Goal: Book appointment/travel/reservation

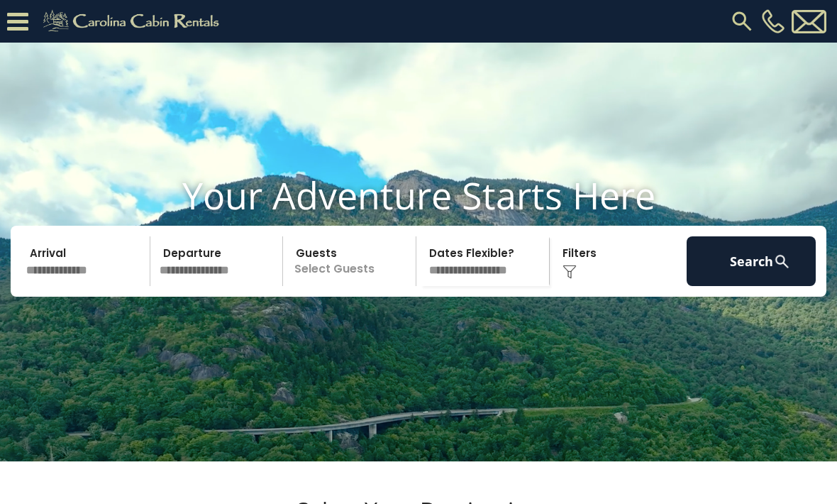
click at [107, 286] on input "text" at bounding box center [85, 261] width 129 height 50
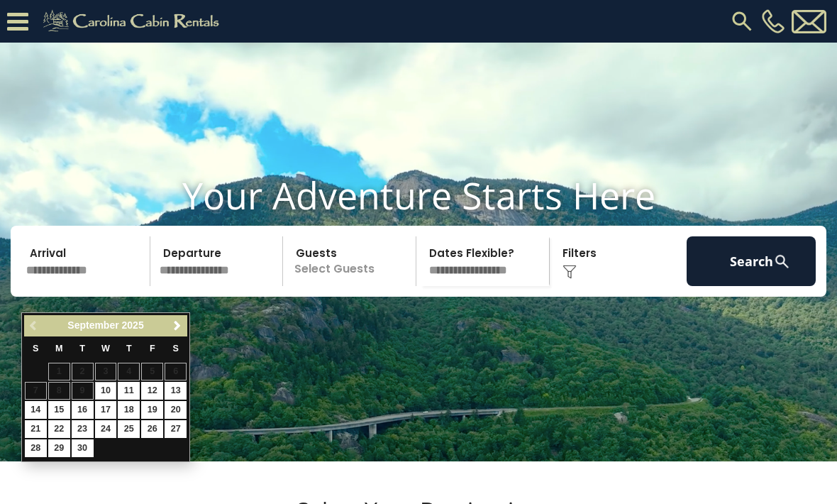
click at [182, 322] on span "Next" at bounding box center [177, 325] width 11 height 11
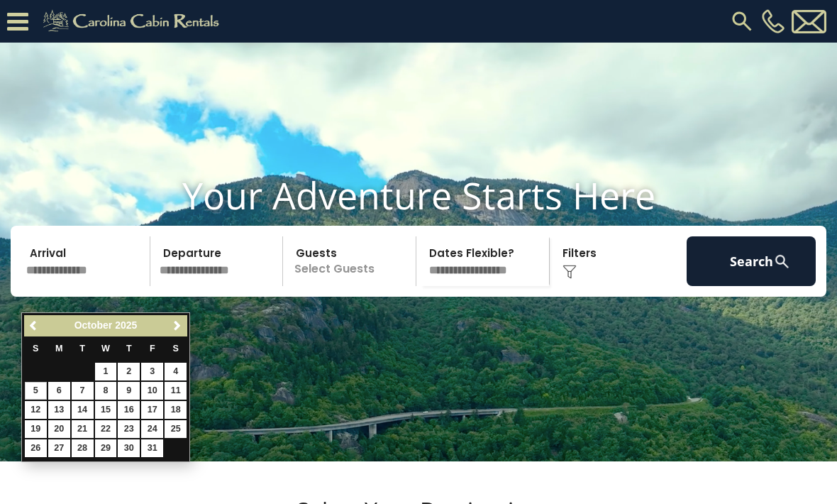
click at [40, 385] on link "5" at bounding box center [36, 391] width 22 height 18
type input "*******"
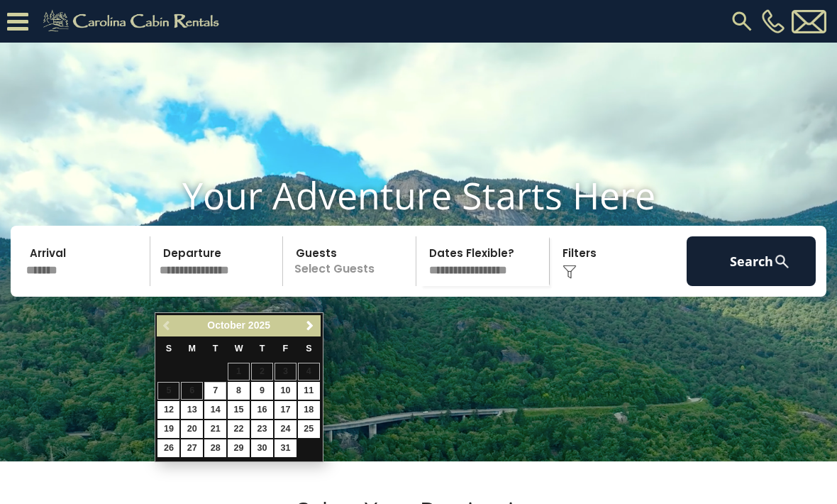
click at [246, 386] on link "8" at bounding box center [239, 391] width 22 height 18
type input "*******"
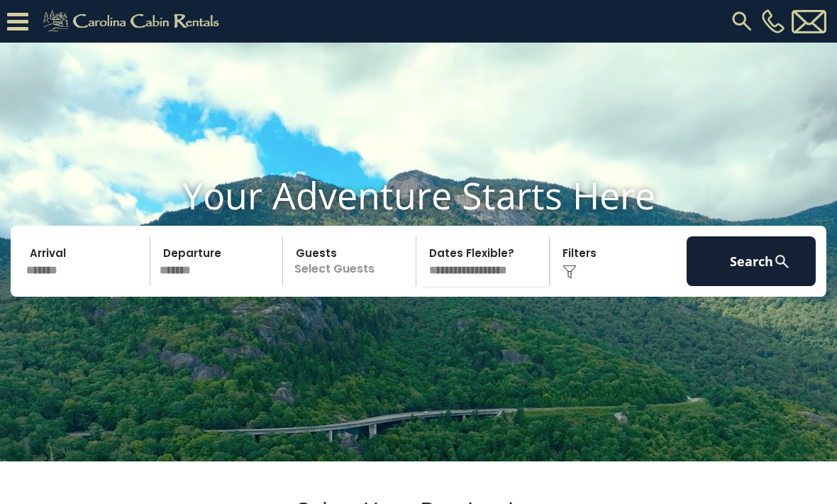
click at [345, 286] on p "Select Guests" at bounding box center [351, 261] width 128 height 50
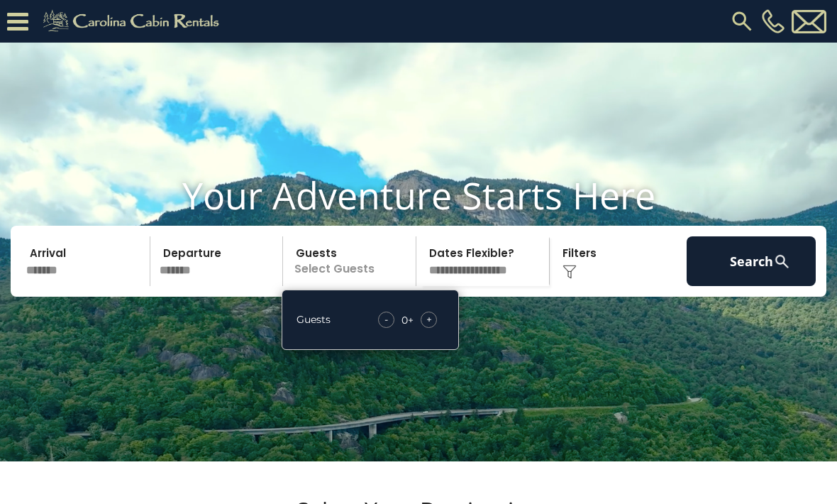
click at [431, 328] on div "+" at bounding box center [429, 320] width 16 height 16
click at [432, 328] on div "+" at bounding box center [429, 320] width 16 height 16
click at [596, 398] on video at bounding box center [418, 252] width 837 height 419
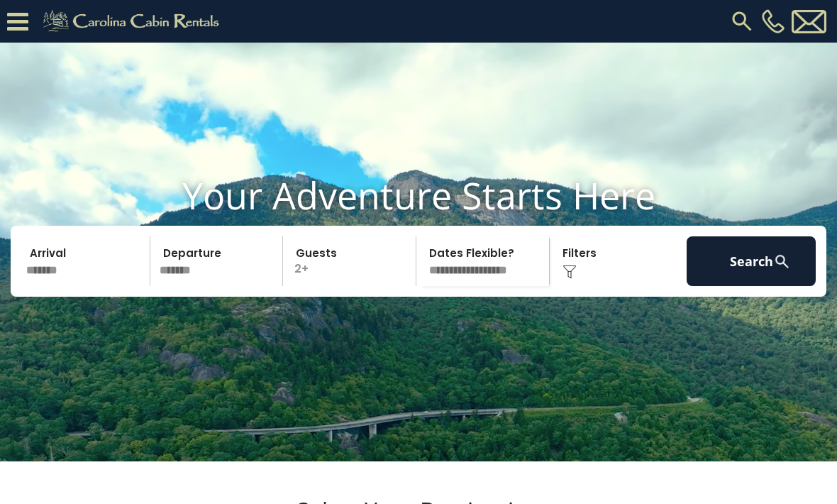
click at [622, 286] on div "Click to Choose" at bounding box center [618, 261] width 129 height 50
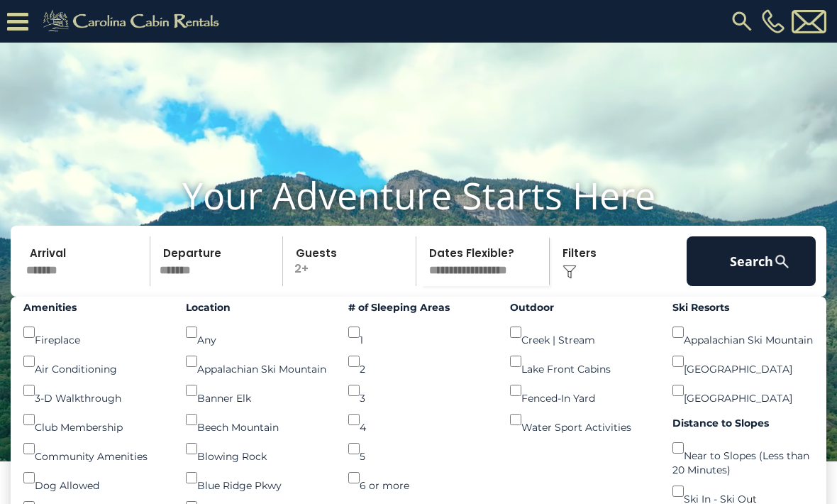
click at [766, 286] on button "Search" at bounding box center [751, 261] width 129 height 50
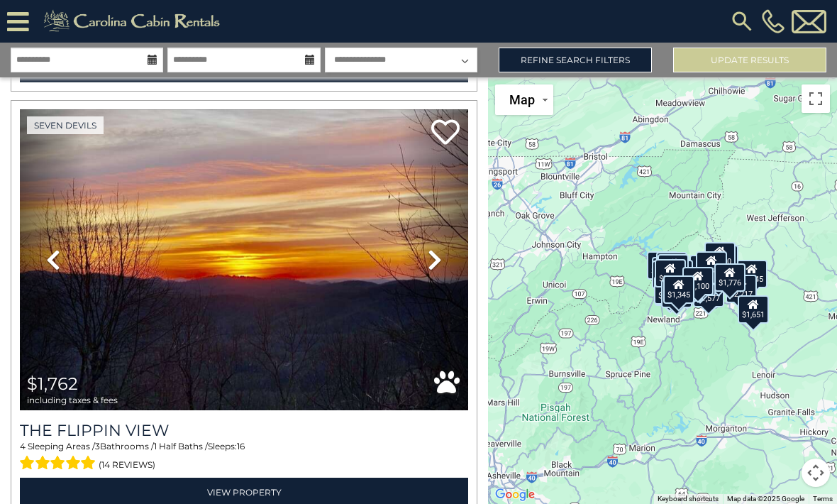
scroll to position [854, 0]
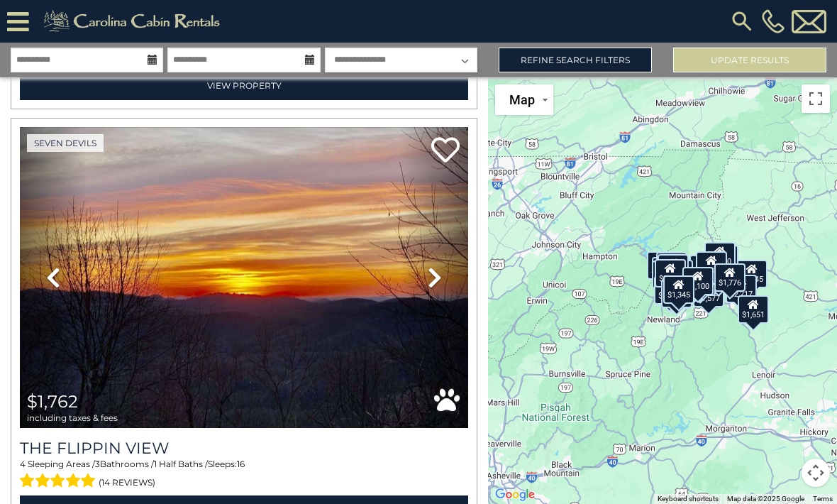
click at [342, 299] on img at bounding box center [244, 277] width 449 height 301
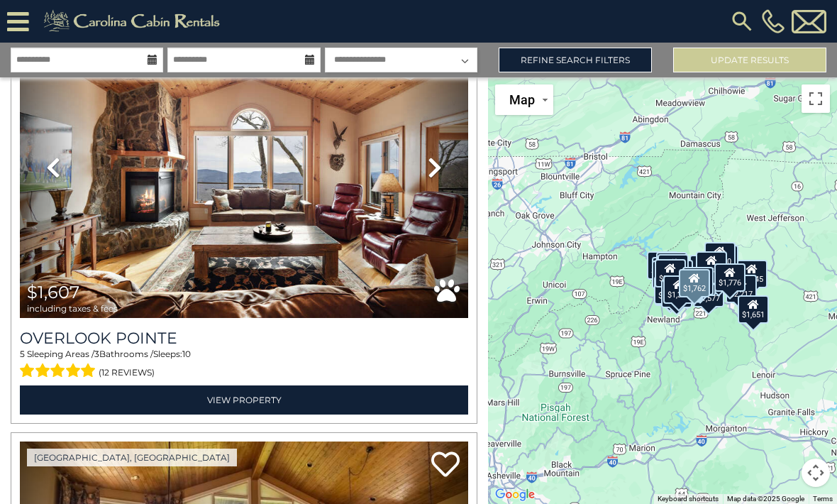
scroll to position [3895, 0]
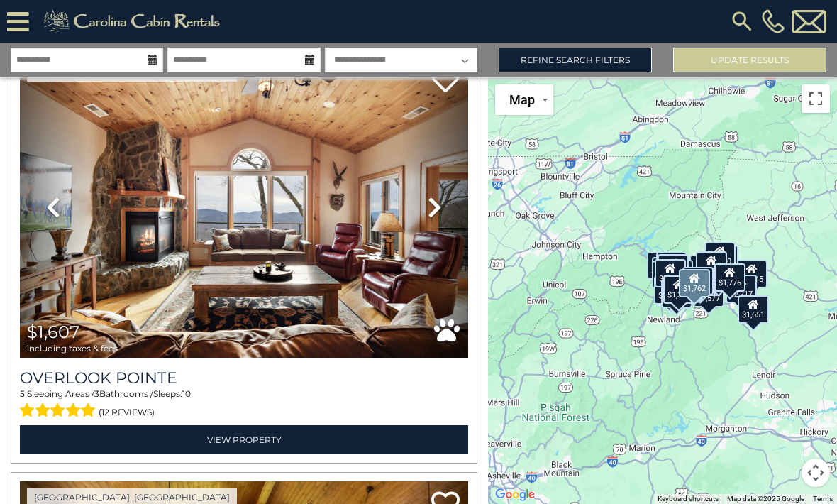
click at [304, 285] on img at bounding box center [244, 207] width 449 height 301
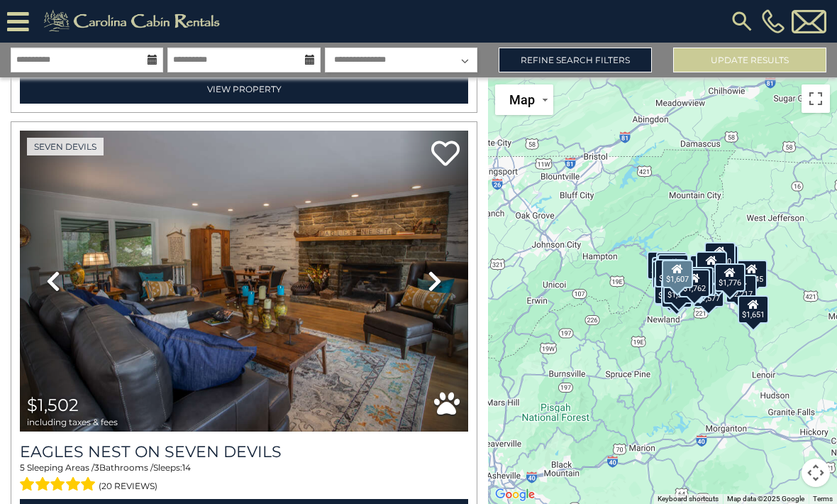
scroll to position [6343, 0]
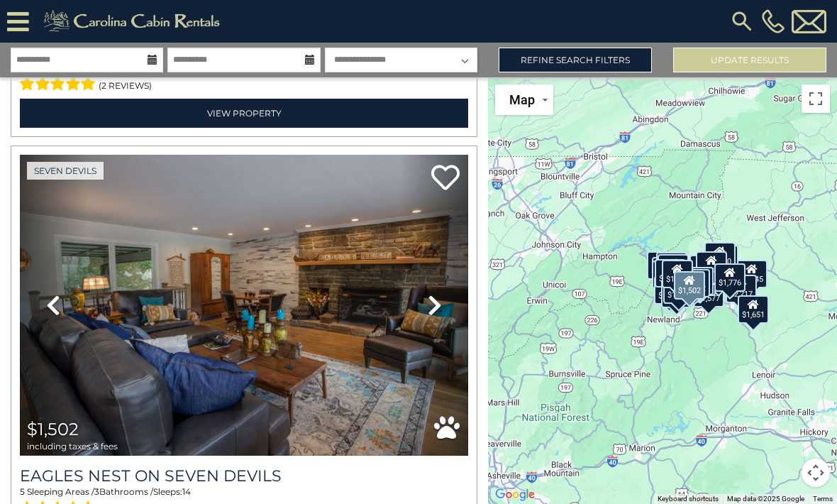
click at [423, 322] on link "Next" at bounding box center [434, 305] width 67 height 301
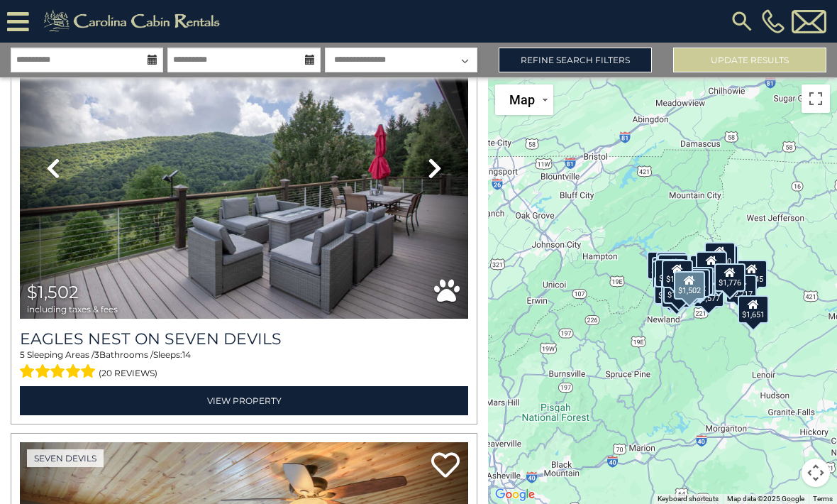
scroll to position [6480, 0]
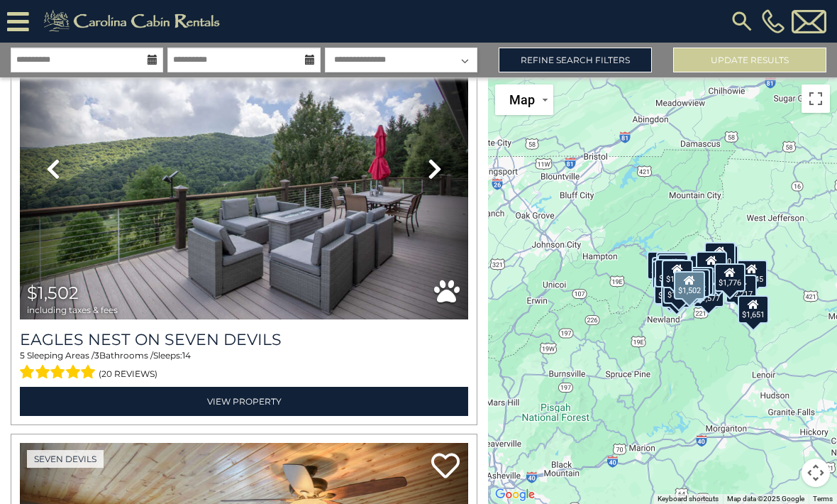
click at [400, 246] on img at bounding box center [244, 168] width 449 height 301
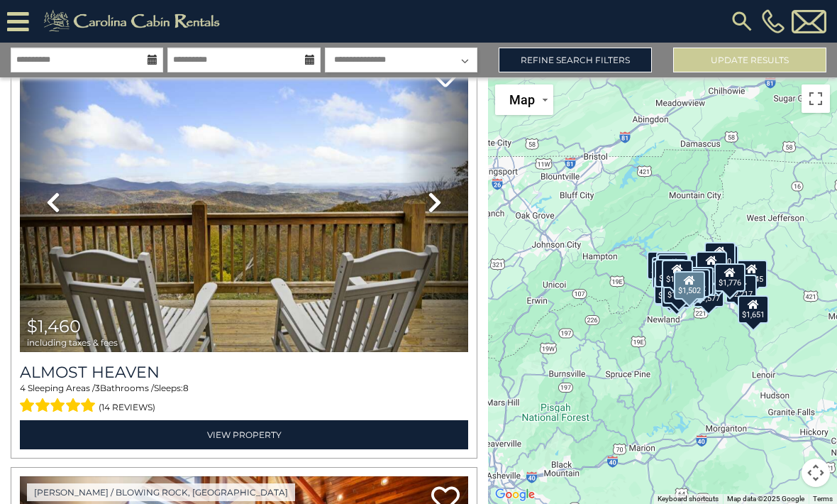
scroll to position [8563, 0]
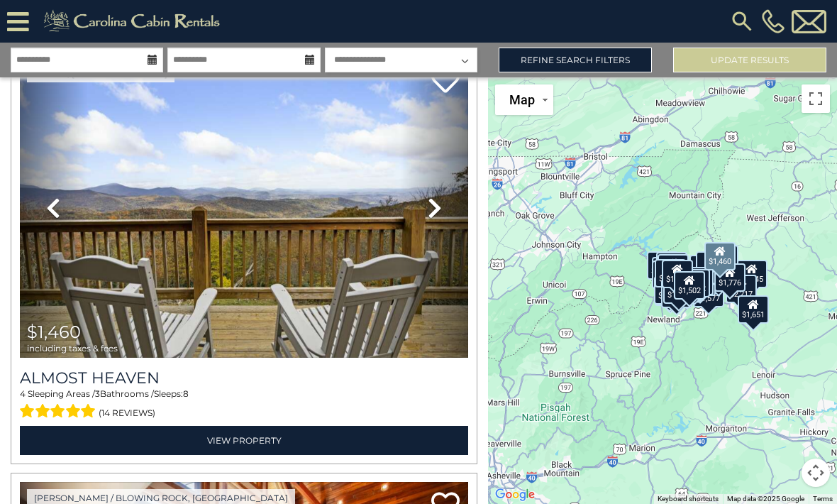
click at [407, 293] on link "Next" at bounding box center [434, 207] width 67 height 301
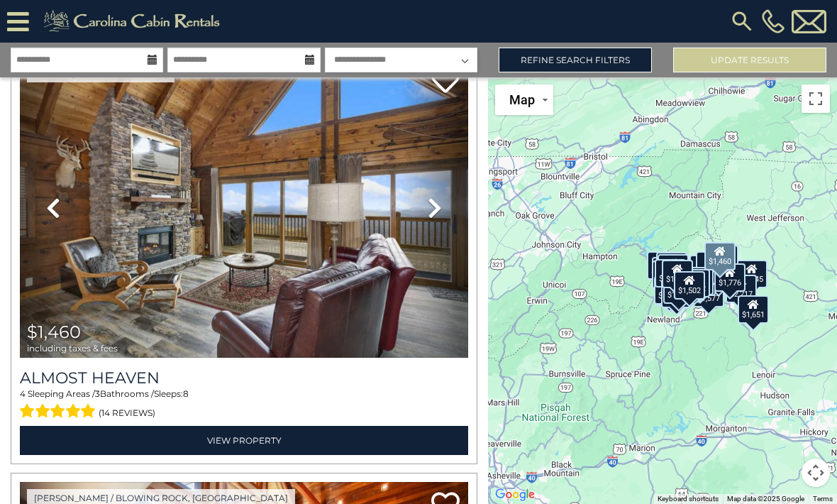
click at [444, 214] on link "Next" at bounding box center [434, 207] width 67 height 301
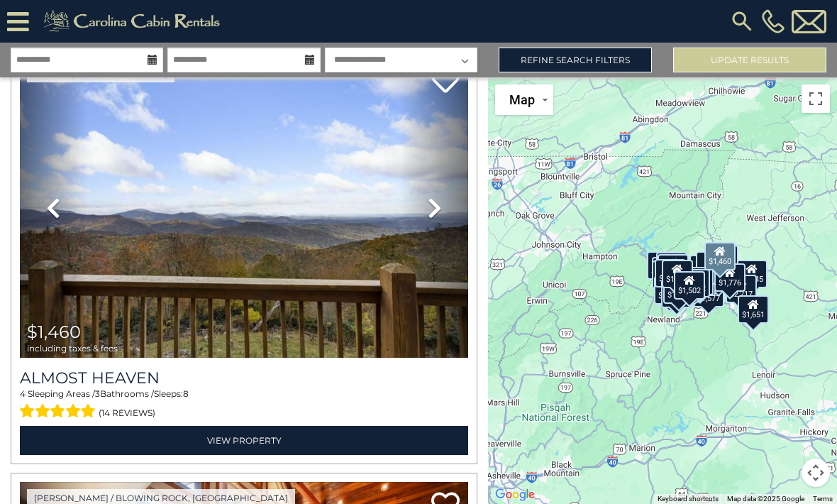
click at [399, 290] on img at bounding box center [244, 207] width 449 height 301
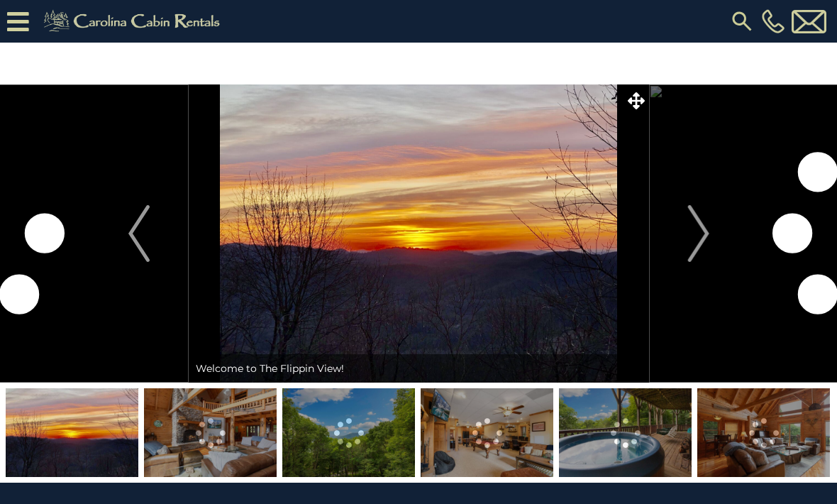
click at [218, 443] on img at bounding box center [210, 432] width 133 height 89
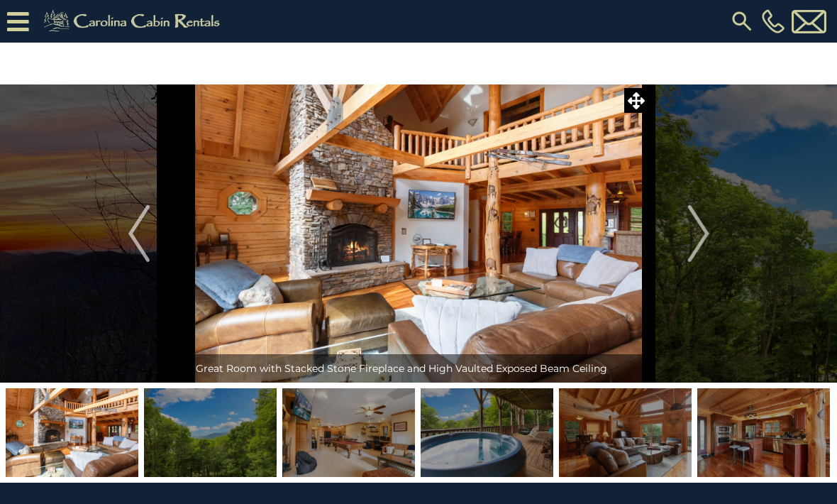
click at [703, 243] on img "Next" at bounding box center [698, 233] width 21 height 57
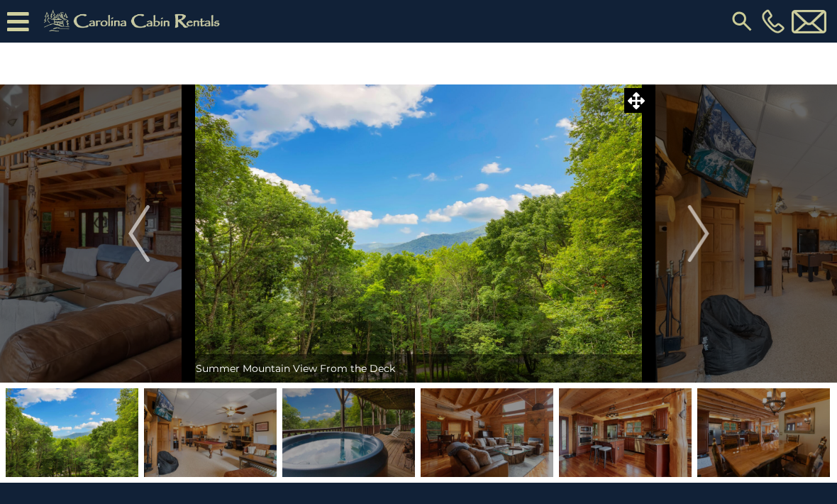
click at [702, 234] on img "Next" at bounding box center [698, 233] width 21 height 57
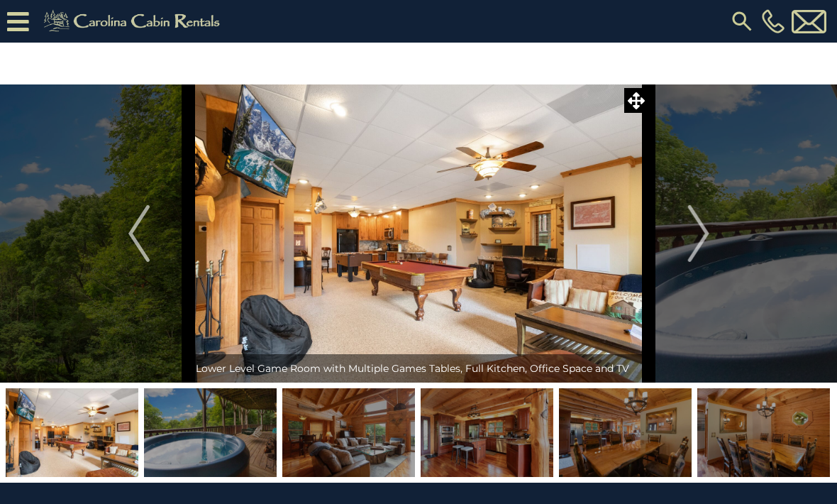
click at [692, 239] on img "Next" at bounding box center [698, 233] width 21 height 57
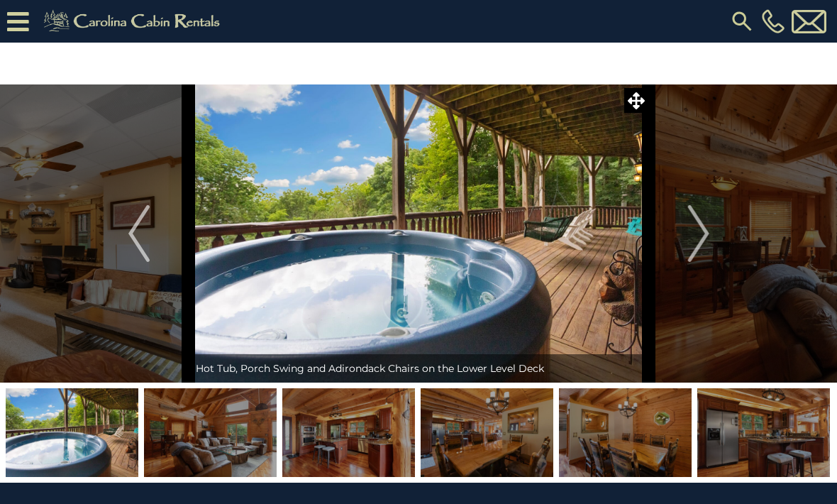
click at [693, 236] on img "Next" at bounding box center [698, 233] width 21 height 57
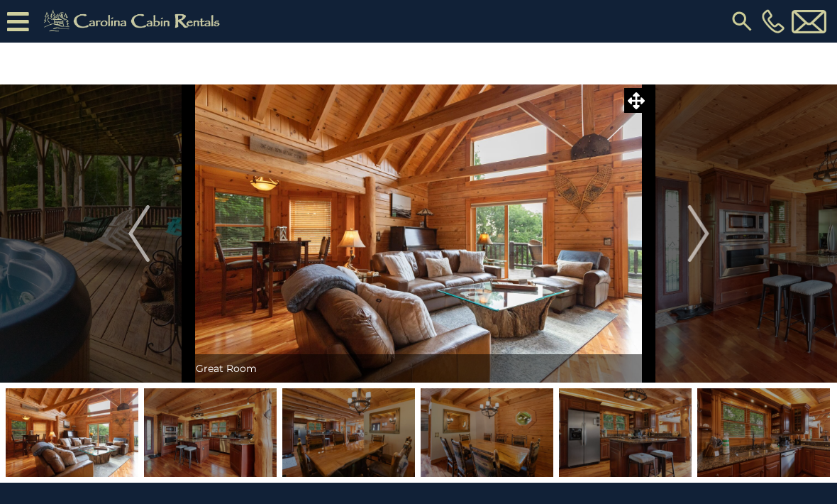
click at [695, 236] on img "Next" at bounding box center [698, 233] width 21 height 57
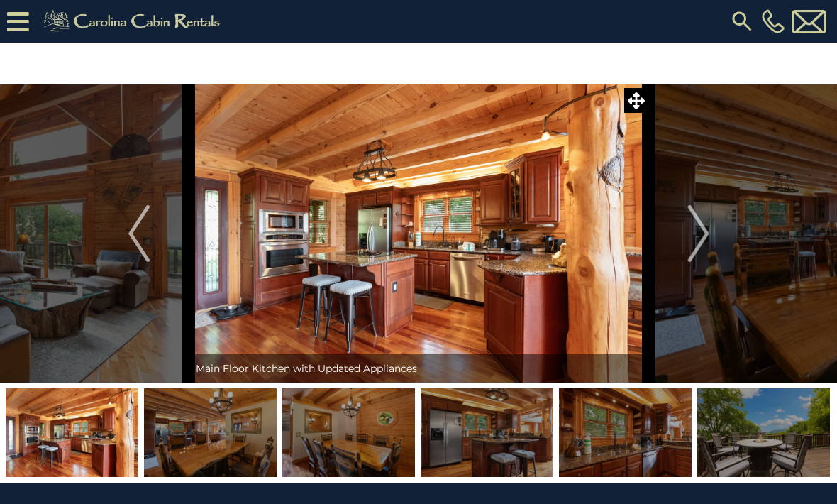
click at [698, 240] on img "Next" at bounding box center [698, 233] width 21 height 57
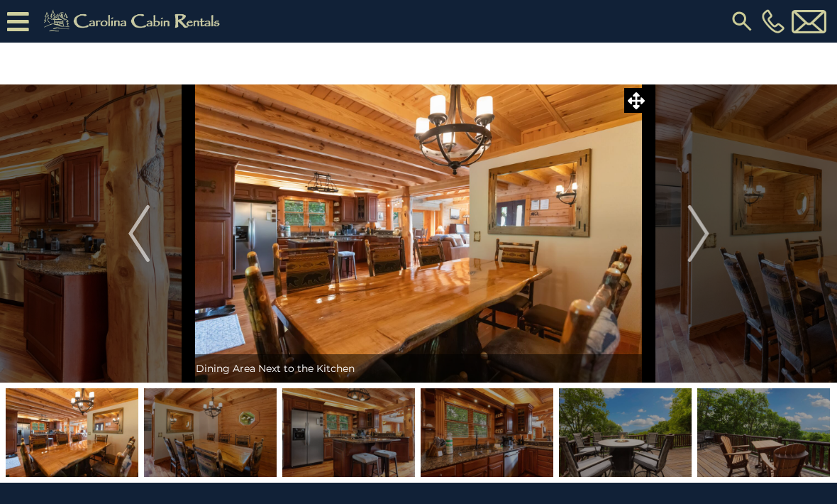
click at [698, 237] on img "Next" at bounding box center [698, 233] width 21 height 57
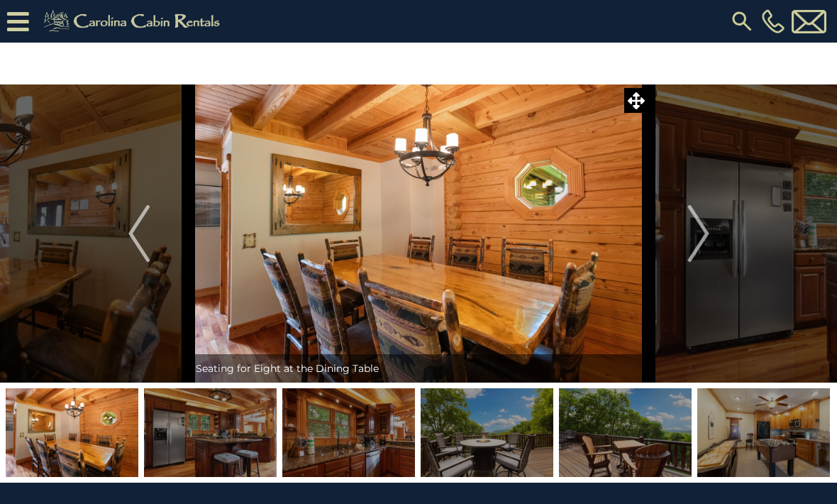
click at [698, 243] on img "Next" at bounding box center [698, 233] width 21 height 57
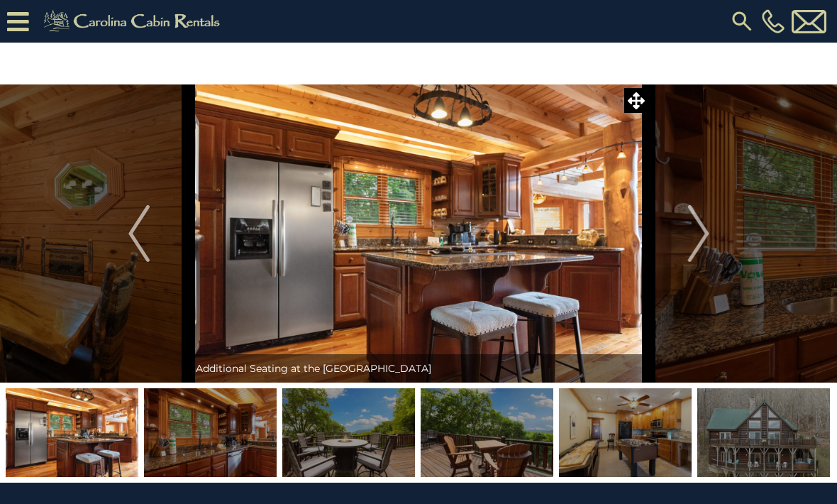
click at [700, 238] on img "Next" at bounding box center [698, 233] width 21 height 57
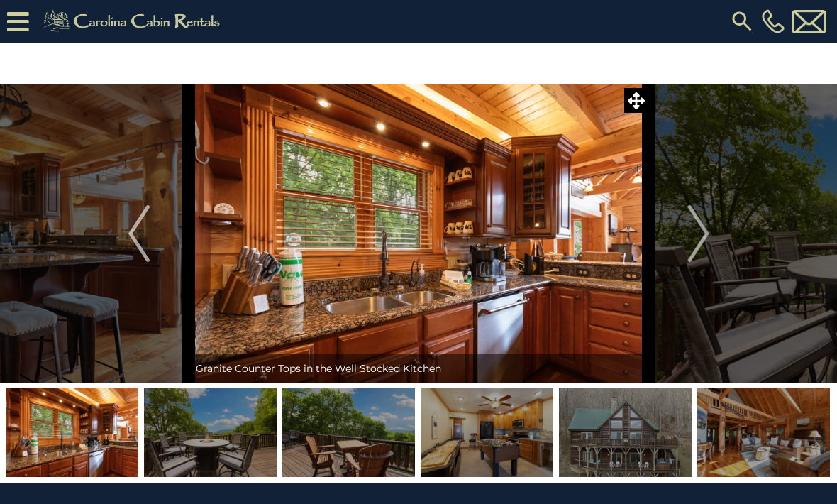
click at [683, 238] on button "Next" at bounding box center [698, 233] width 99 height 298
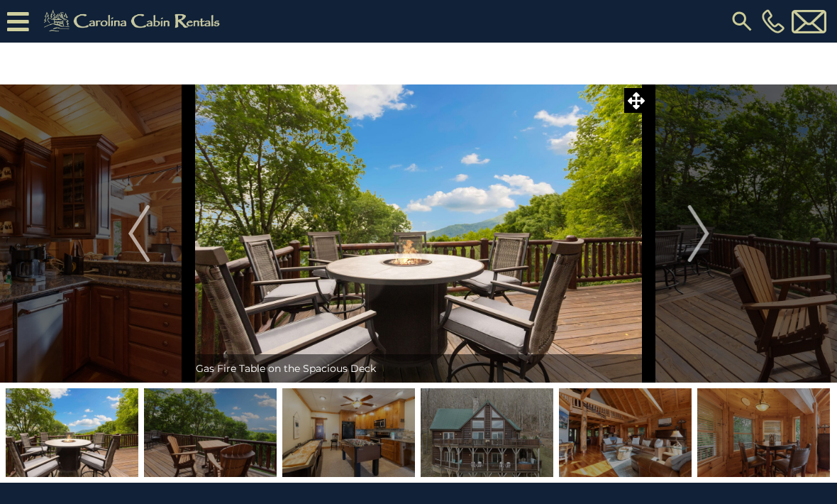
click at [682, 244] on button "Next" at bounding box center [698, 233] width 99 height 298
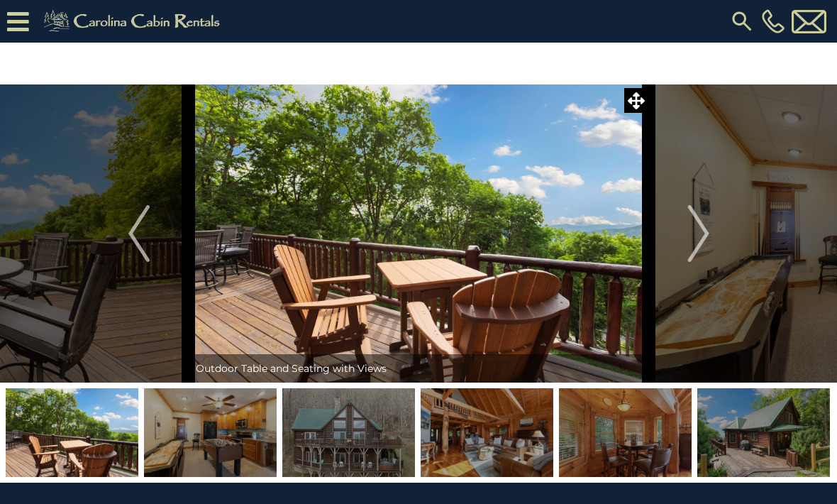
click at [693, 241] on img "Next" at bounding box center [698, 233] width 21 height 57
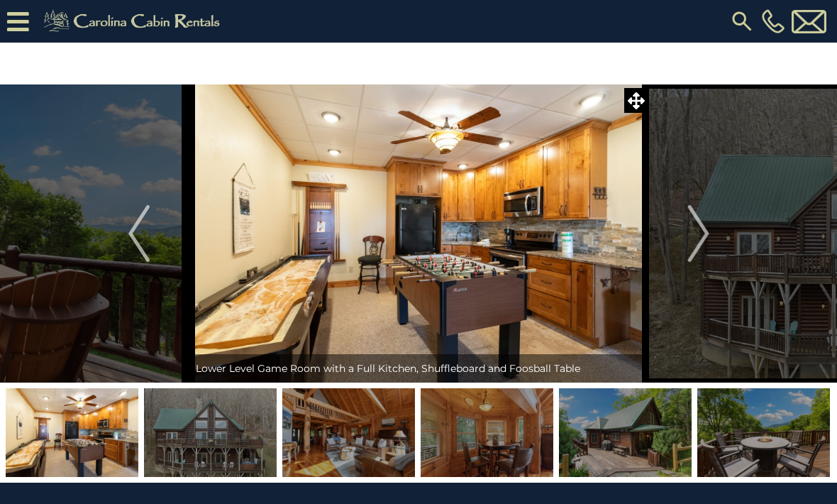
click at [689, 236] on img "Next" at bounding box center [698, 233] width 21 height 57
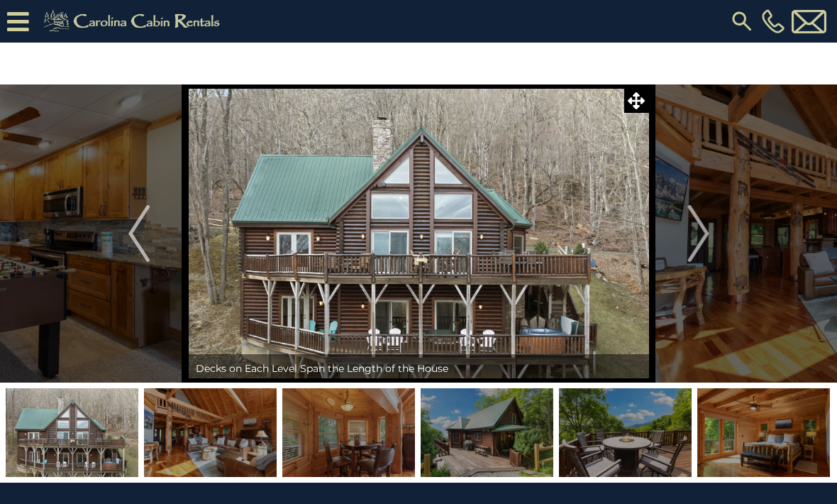
click at [691, 248] on img "Next" at bounding box center [698, 233] width 21 height 57
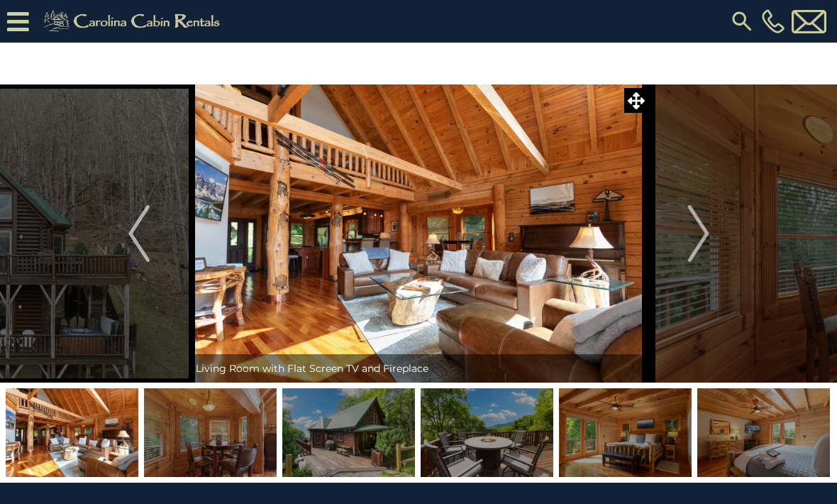
click at [693, 245] on img "Next" at bounding box center [698, 233] width 21 height 57
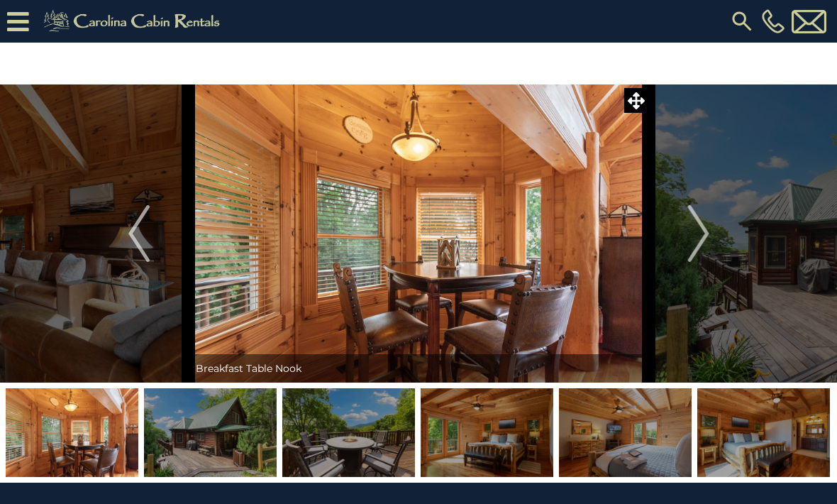
click at [691, 241] on img "Next" at bounding box center [698, 233] width 21 height 57
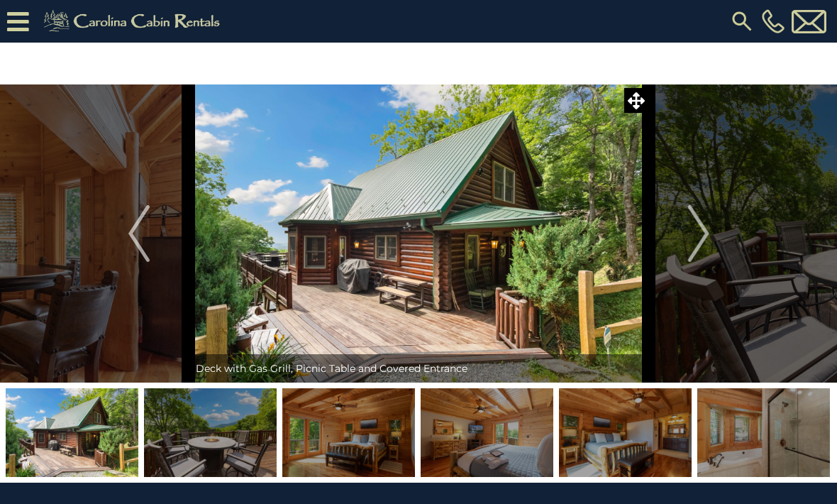
click at [691, 241] on img "Next" at bounding box center [698, 233] width 21 height 57
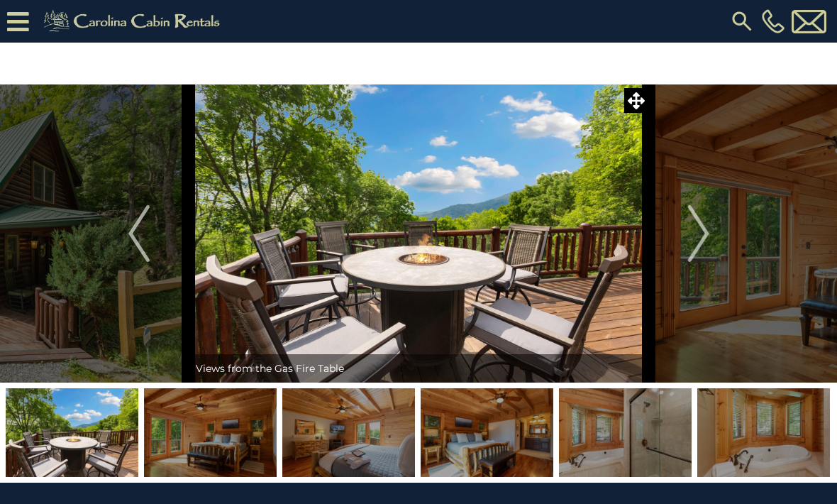
click at [698, 235] on img "Next" at bounding box center [698, 233] width 21 height 57
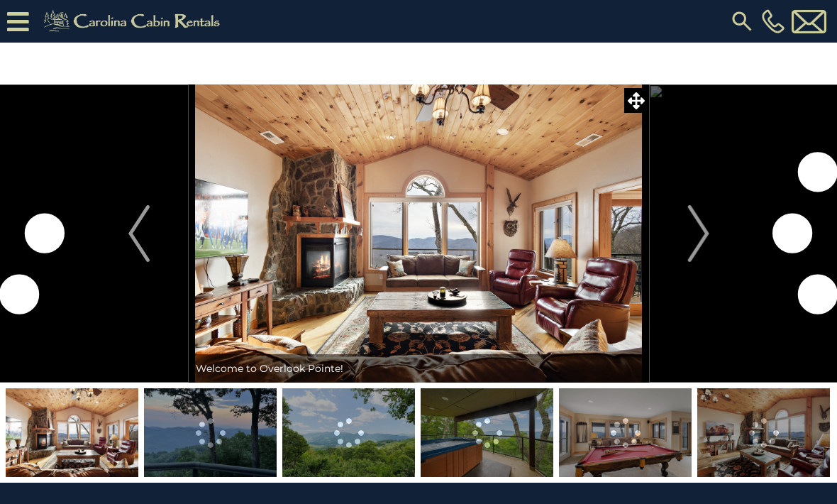
click at [221, 447] on img at bounding box center [210, 432] width 133 height 89
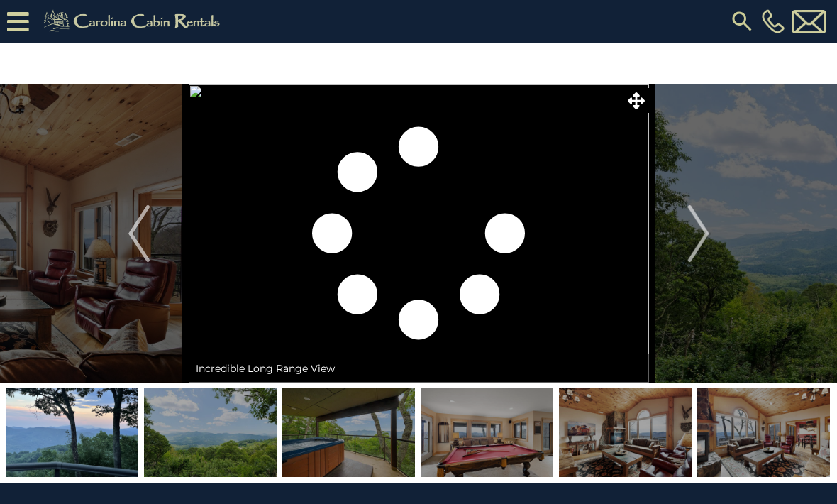
click at [242, 445] on img at bounding box center [210, 432] width 133 height 89
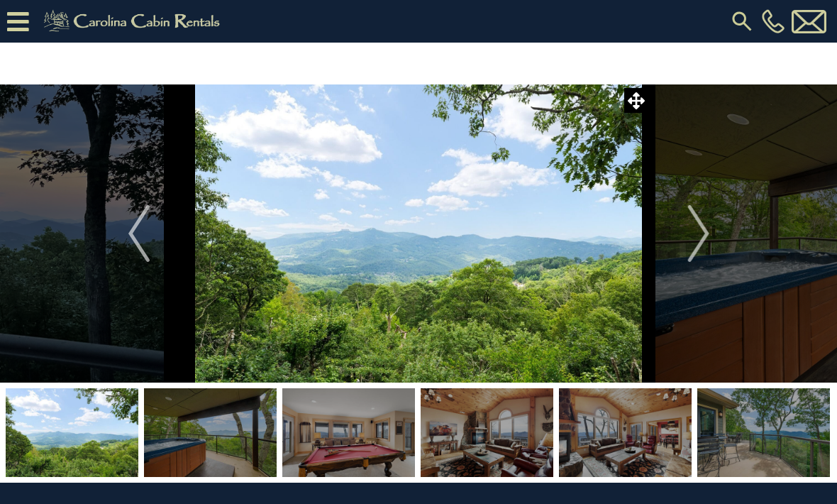
click at [703, 233] on img "Next" at bounding box center [698, 233] width 21 height 57
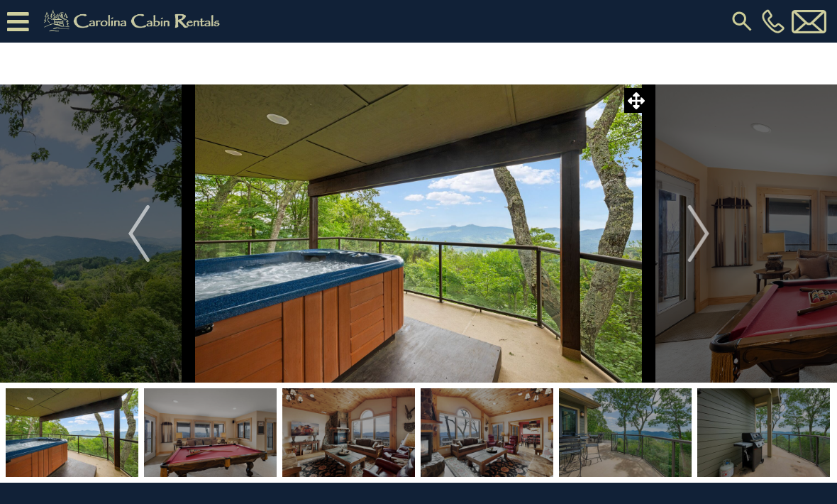
click at [689, 237] on img "Next" at bounding box center [698, 233] width 21 height 57
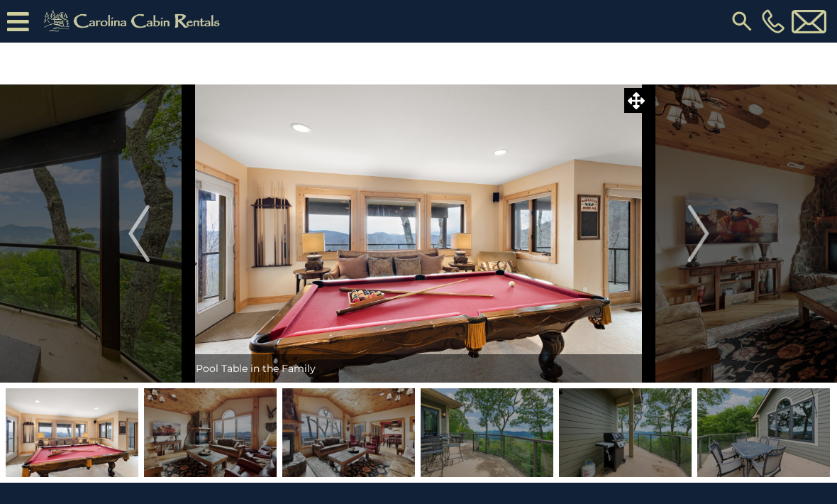
click at [692, 230] on img "Next" at bounding box center [698, 233] width 21 height 57
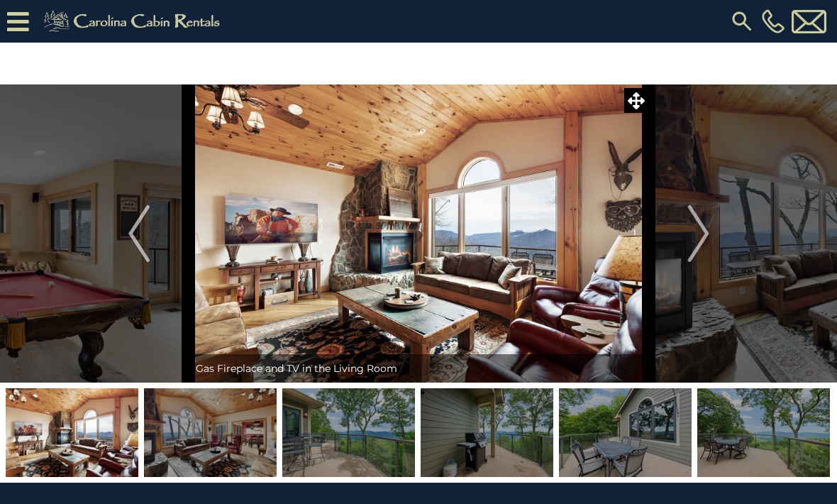
click at [695, 243] on img "Next" at bounding box center [698, 233] width 21 height 57
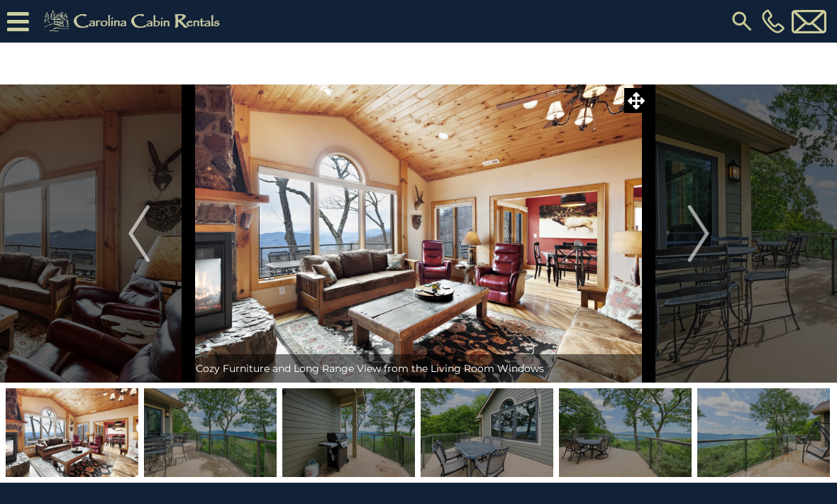
click at [700, 246] on img "Next" at bounding box center [698, 233] width 21 height 57
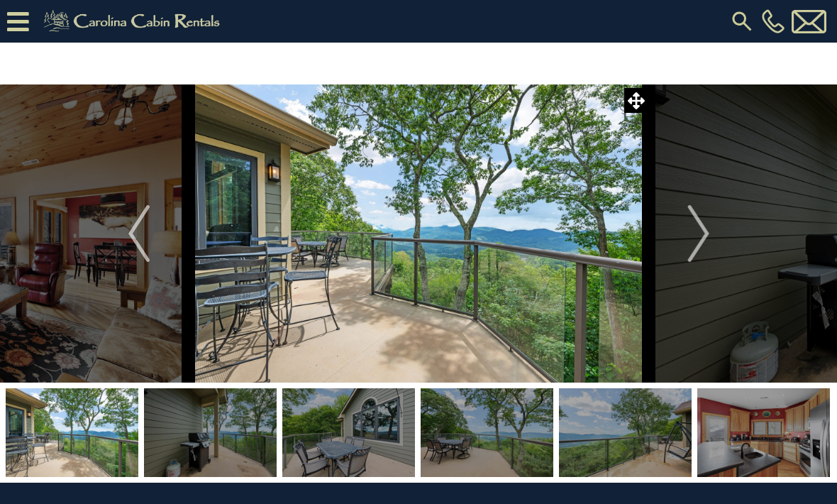
click at [699, 248] on img "Next" at bounding box center [698, 233] width 21 height 57
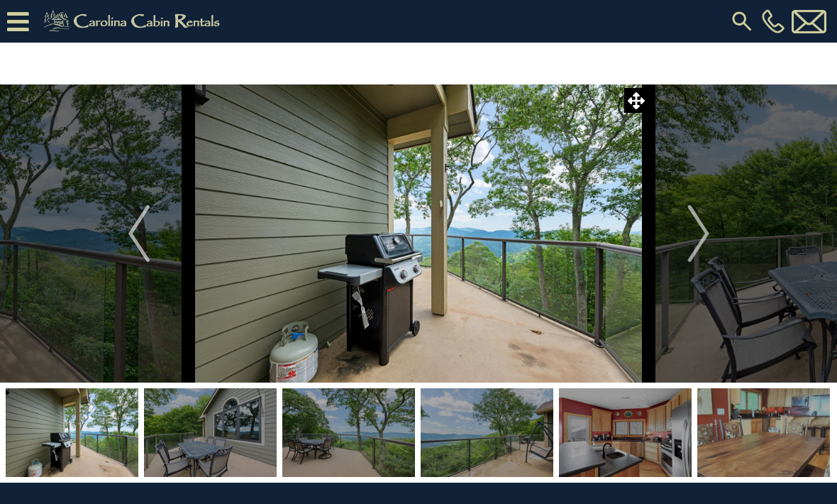
click at [704, 246] on img "Next" at bounding box center [698, 233] width 21 height 57
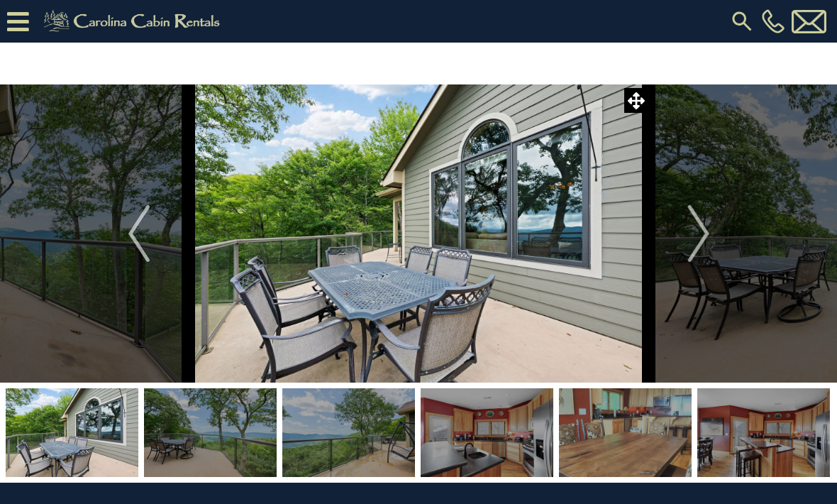
click at [705, 249] on img "Next" at bounding box center [698, 233] width 21 height 57
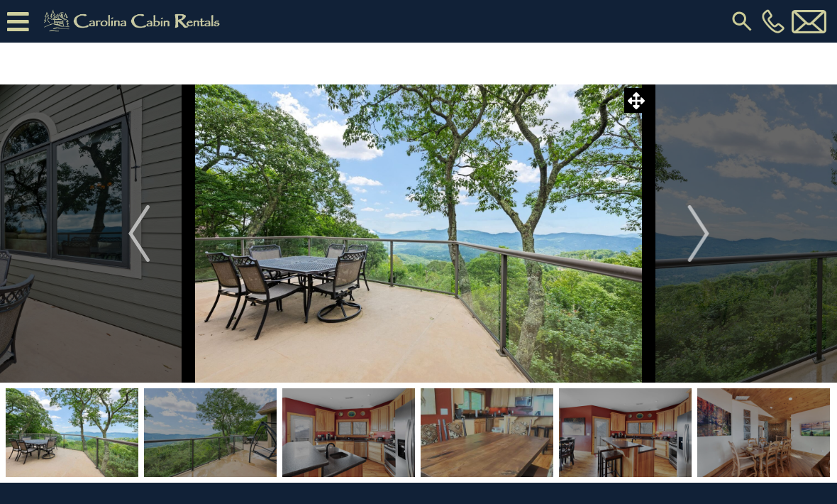
click at [700, 236] on img "Next" at bounding box center [698, 233] width 21 height 57
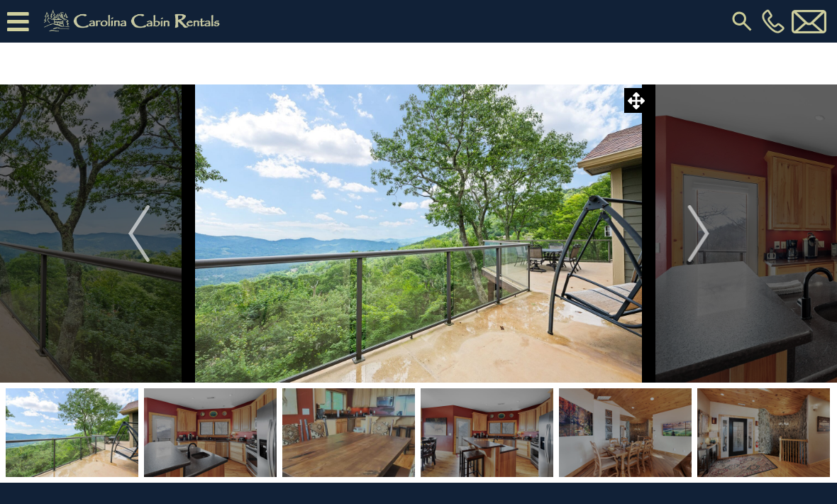
click at [696, 231] on img "Next" at bounding box center [698, 233] width 21 height 57
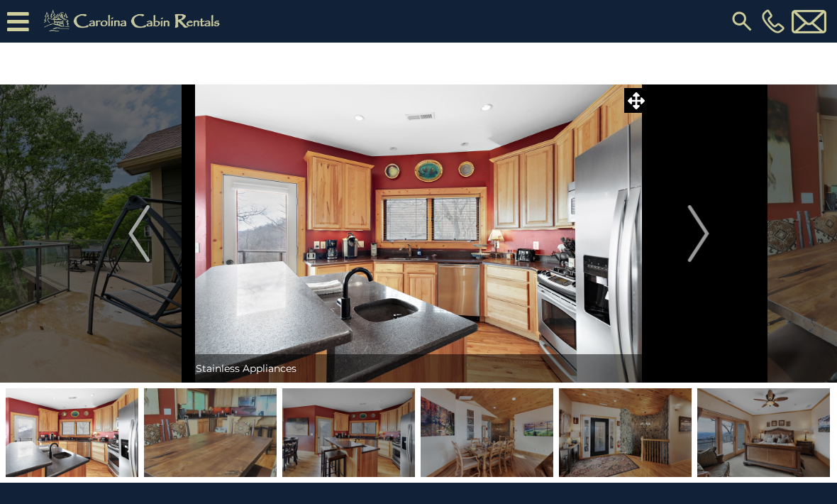
click at [701, 236] on img "Next" at bounding box center [698, 233] width 21 height 57
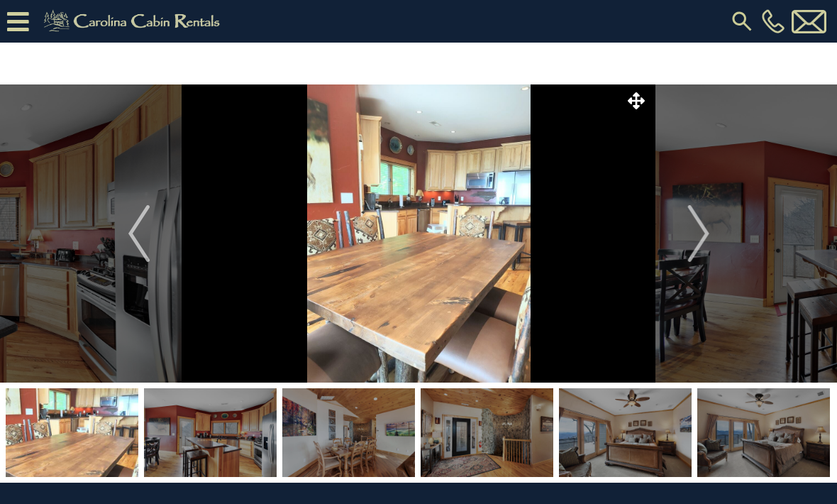
click at [701, 246] on img "Next" at bounding box center [698, 233] width 21 height 57
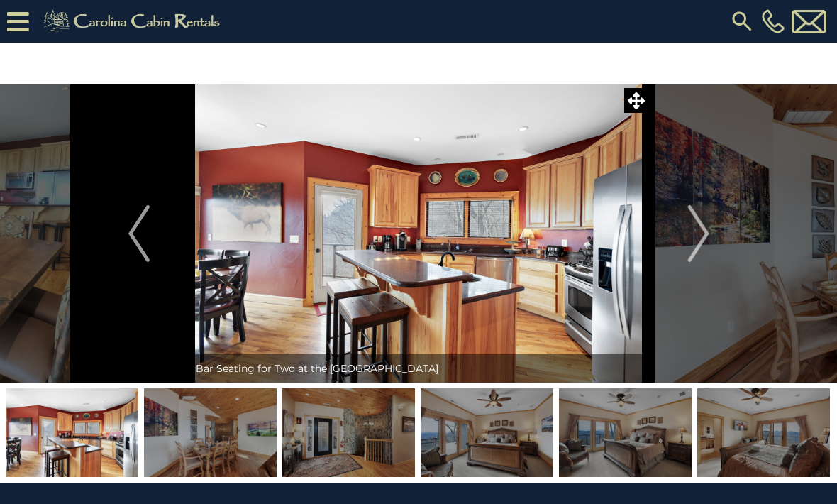
click at [703, 236] on img "Next" at bounding box center [698, 233] width 21 height 57
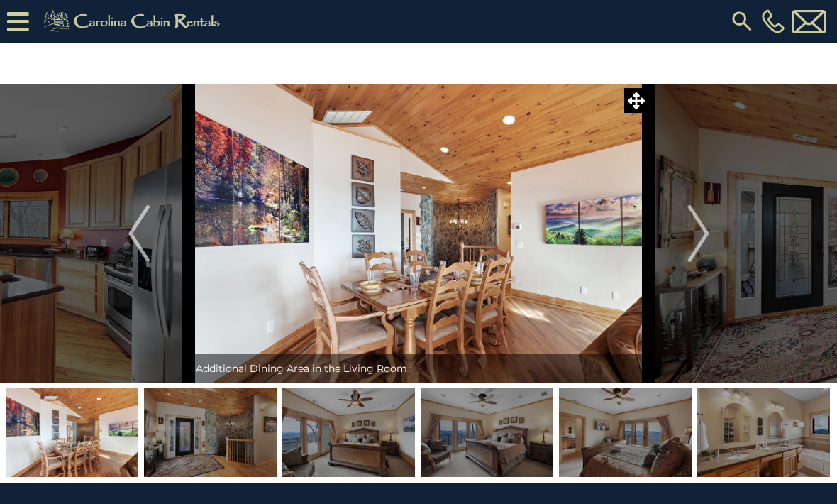
click at [703, 228] on img "Next" at bounding box center [698, 233] width 21 height 57
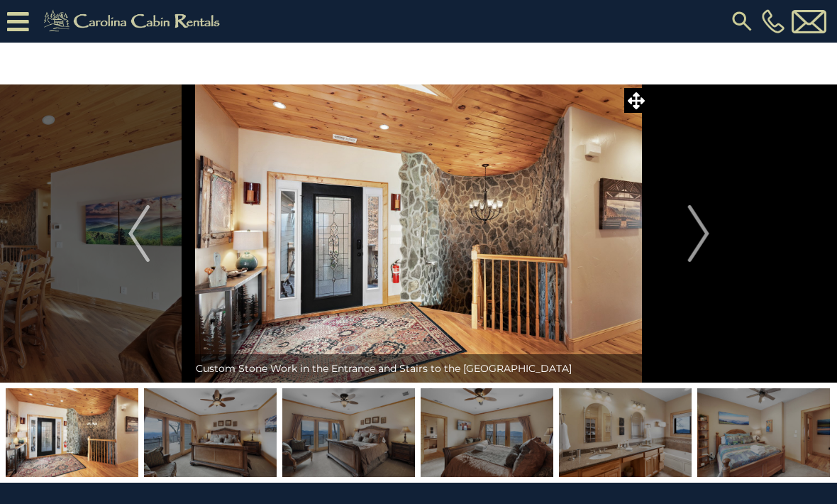
click at [701, 235] on img "Next" at bounding box center [698, 233] width 21 height 57
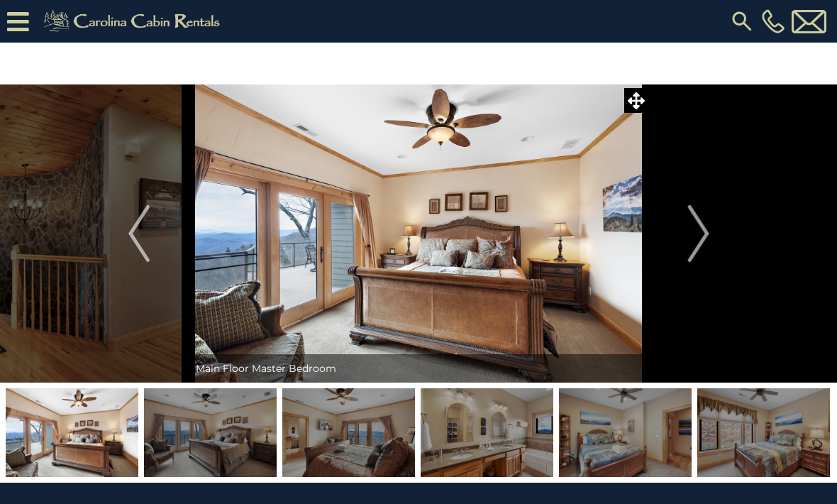
click at [696, 239] on img "Next" at bounding box center [698, 233] width 21 height 57
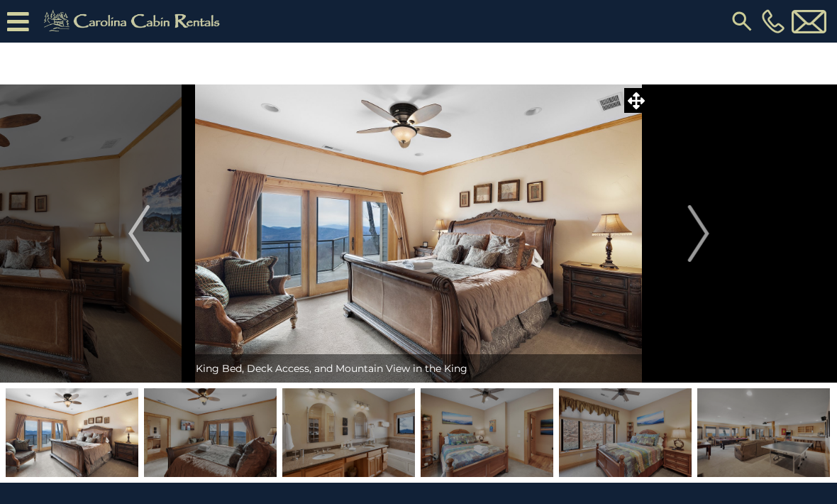
click at [699, 238] on img "Next" at bounding box center [698, 233] width 21 height 57
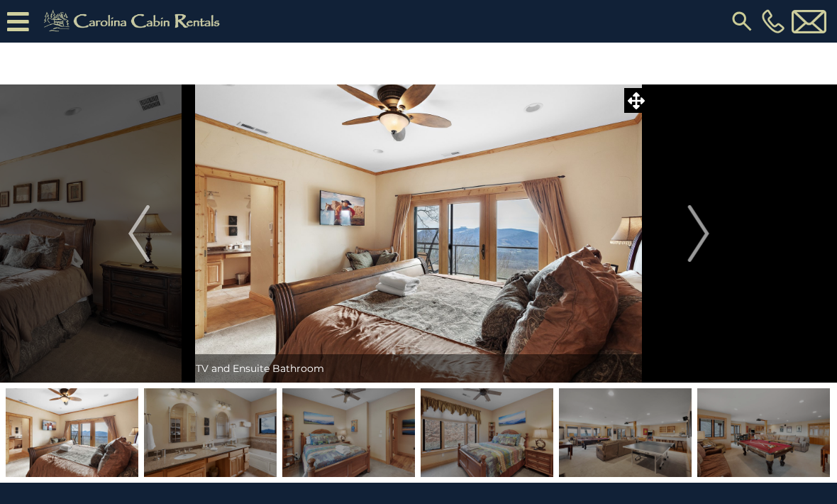
click at [703, 236] on img "Next" at bounding box center [698, 233] width 21 height 57
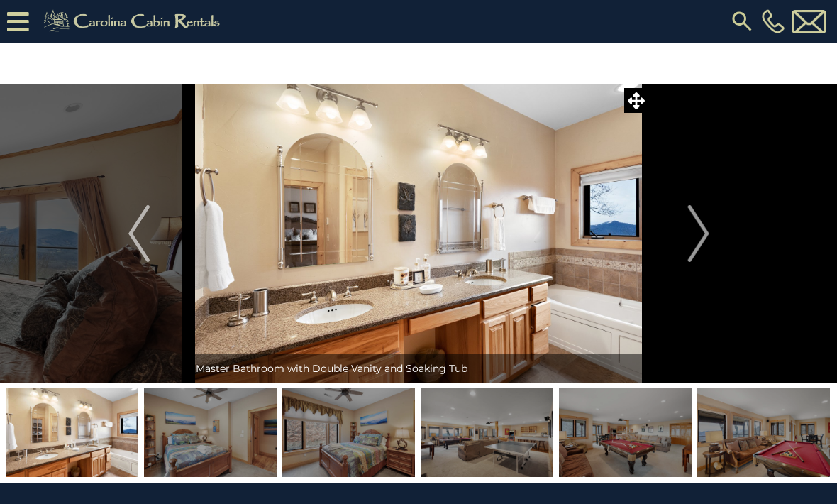
click at [689, 246] on img "Next" at bounding box center [698, 233] width 21 height 57
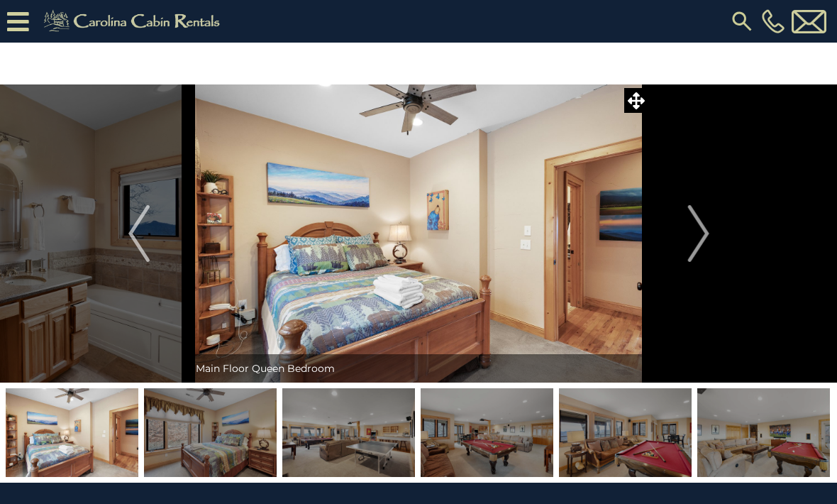
click at [698, 234] on img "Next" at bounding box center [698, 233] width 21 height 57
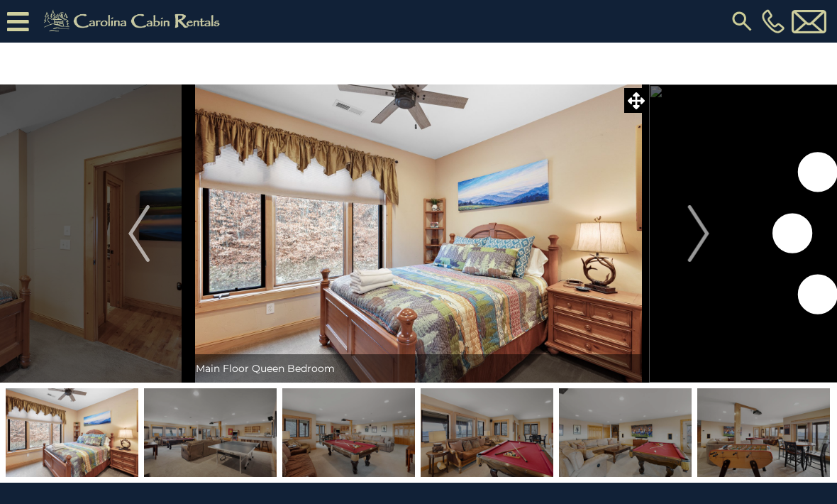
click at [688, 246] on button "Next" at bounding box center [698, 233] width 99 height 298
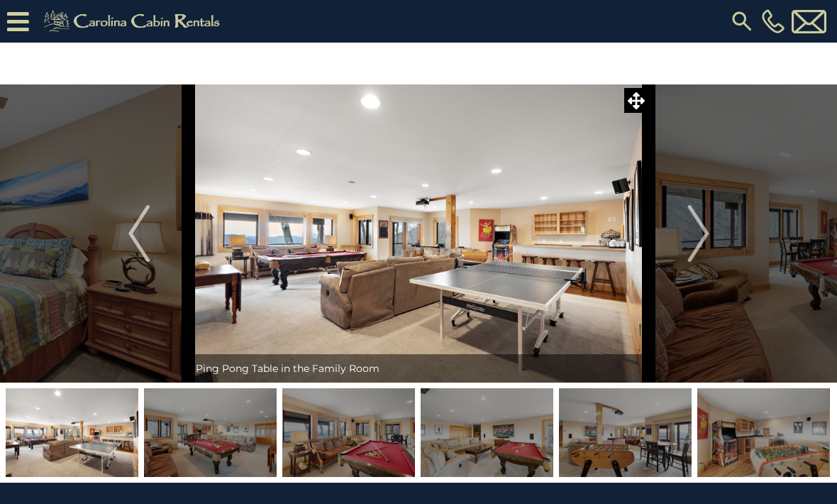
click at [705, 248] on img "Next" at bounding box center [698, 233] width 21 height 57
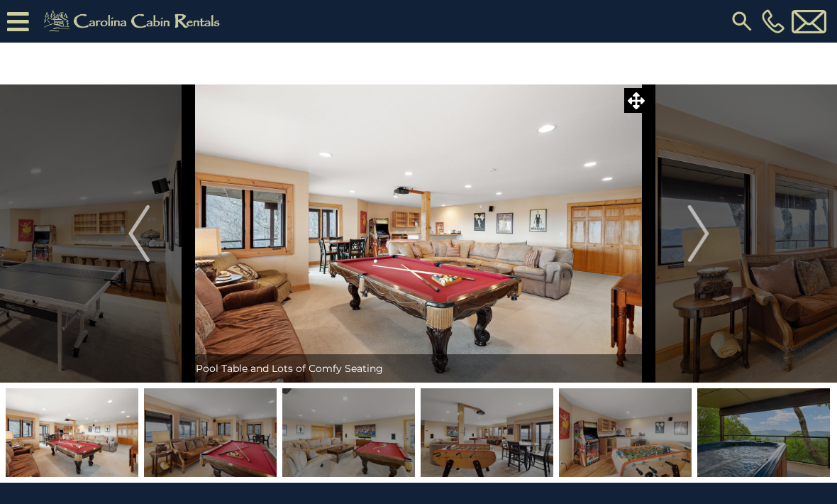
click at [700, 238] on img "Next" at bounding box center [698, 233] width 21 height 57
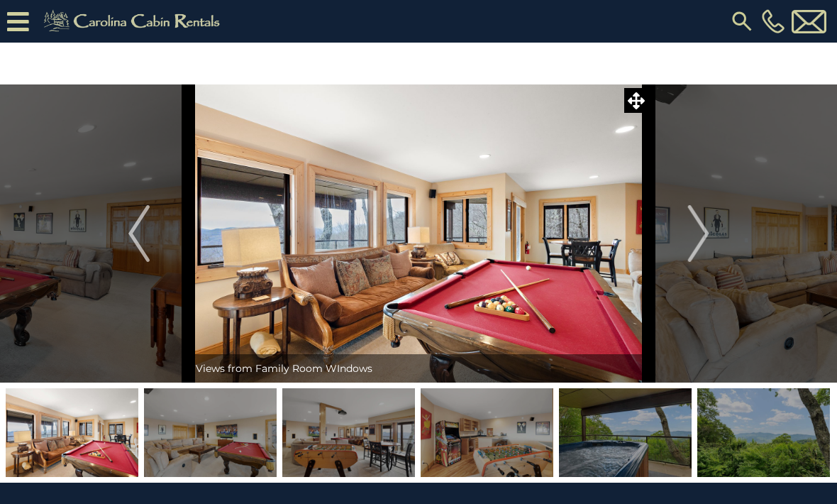
click at [693, 240] on img "Next" at bounding box center [698, 233] width 21 height 57
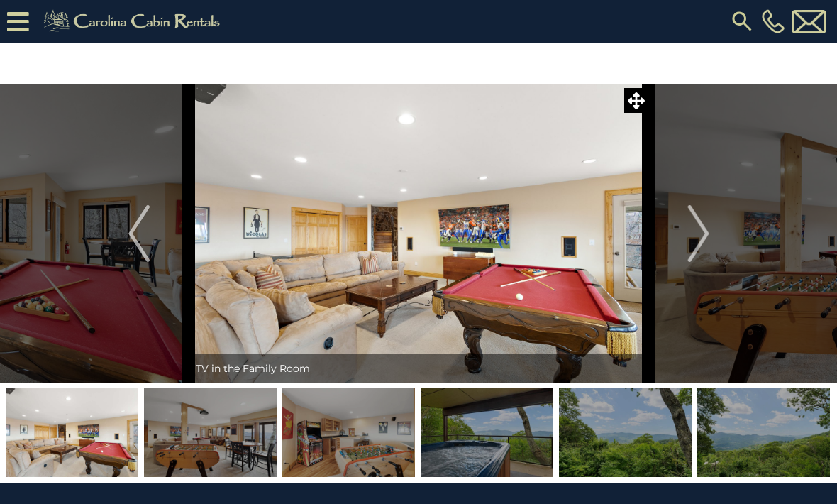
click at [688, 246] on button "Next" at bounding box center [698, 233] width 99 height 298
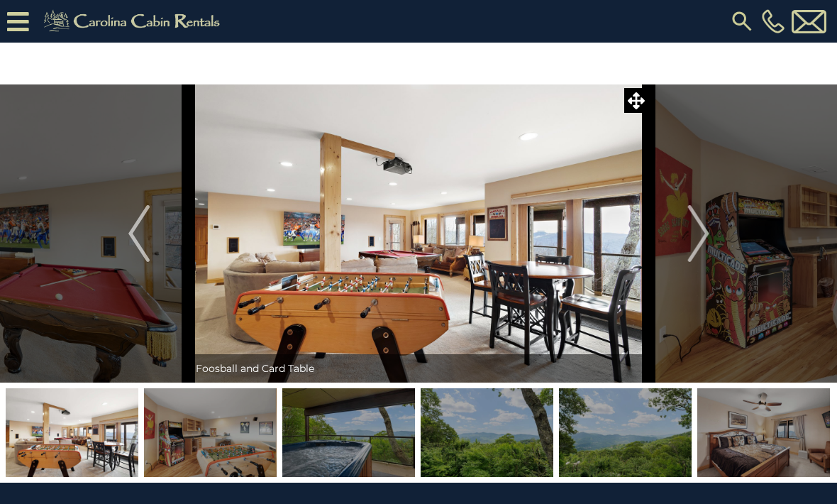
click at [693, 253] on img "Next" at bounding box center [698, 233] width 21 height 57
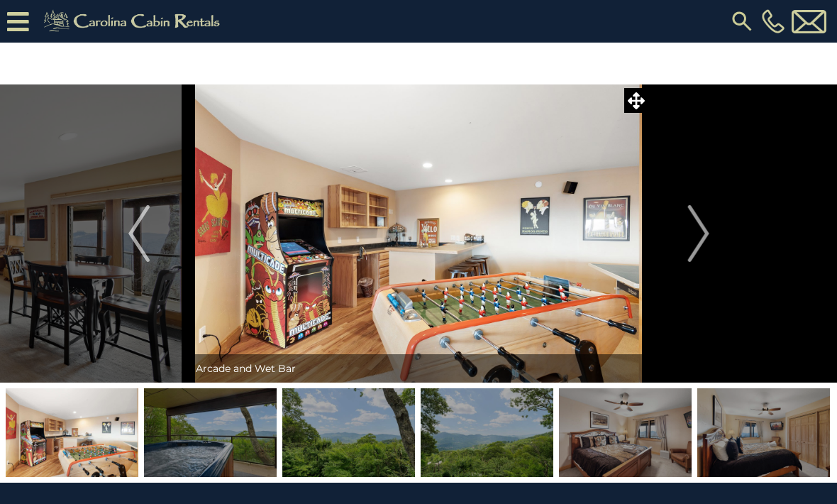
click at [698, 233] on img "Next" at bounding box center [698, 233] width 21 height 57
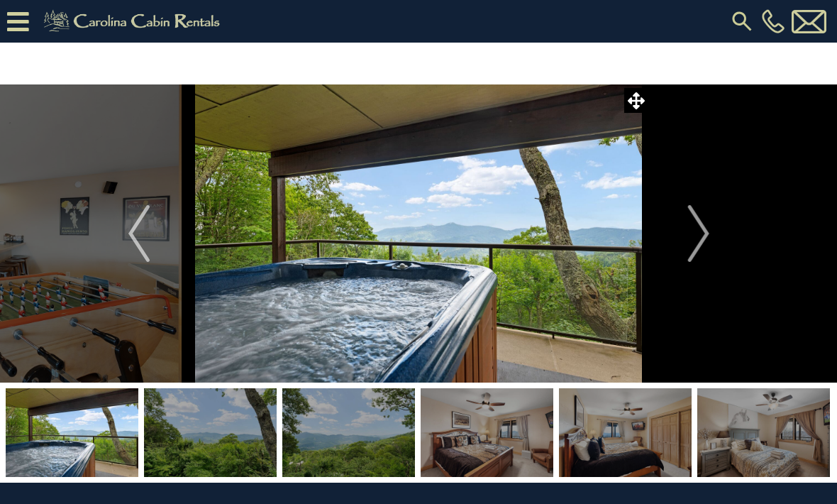
click at [685, 243] on button "Next" at bounding box center [698, 233] width 99 height 298
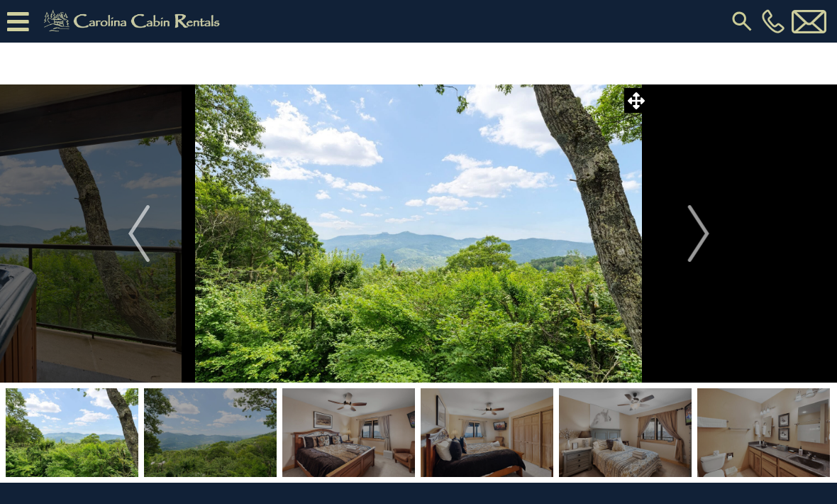
click at [690, 230] on img "Next" at bounding box center [698, 233] width 21 height 57
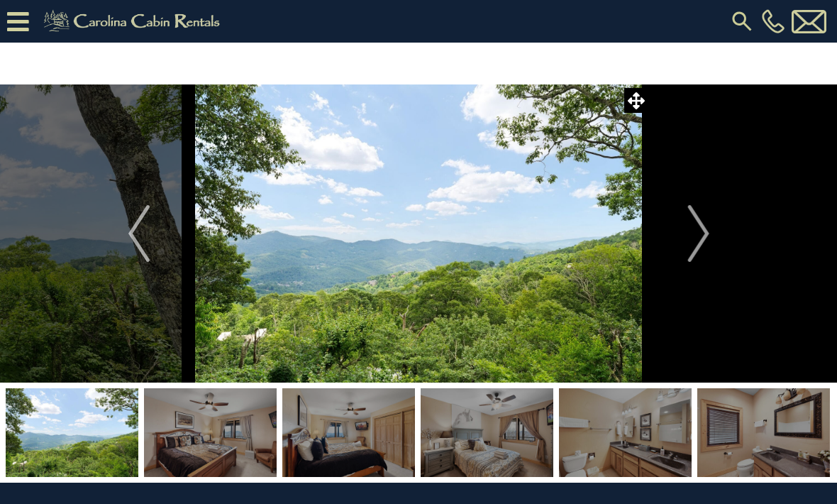
click at [689, 237] on img "Next" at bounding box center [698, 233] width 21 height 57
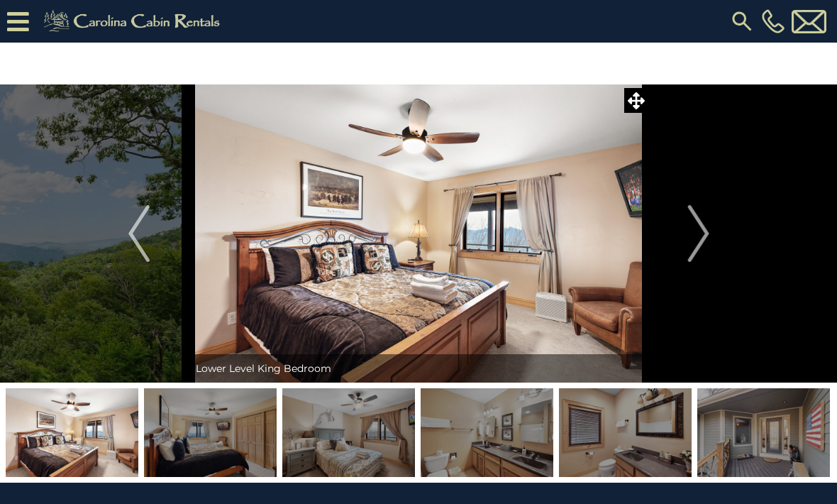
click at [691, 242] on img "Next" at bounding box center [698, 233] width 21 height 57
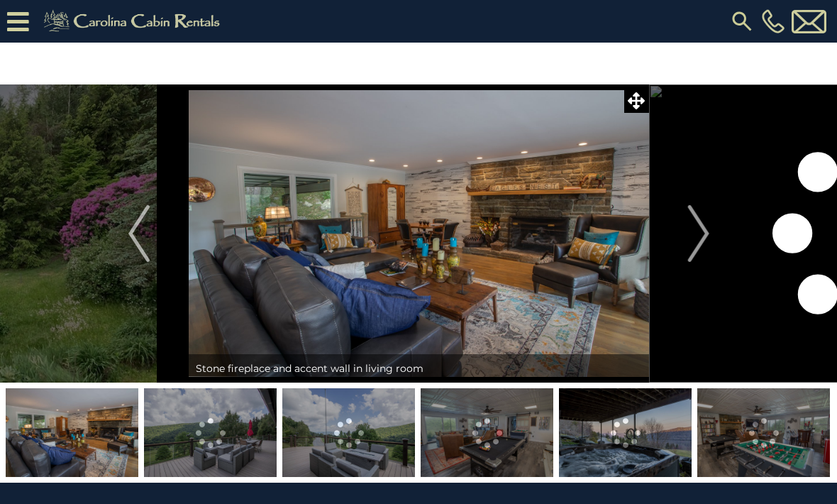
click at [246, 420] on img at bounding box center [210, 432] width 133 height 89
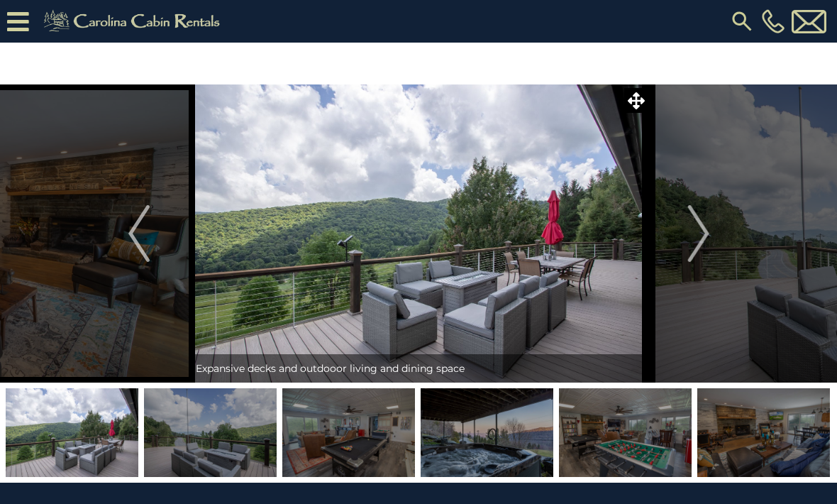
click at [701, 243] on img "Next" at bounding box center [698, 233] width 21 height 57
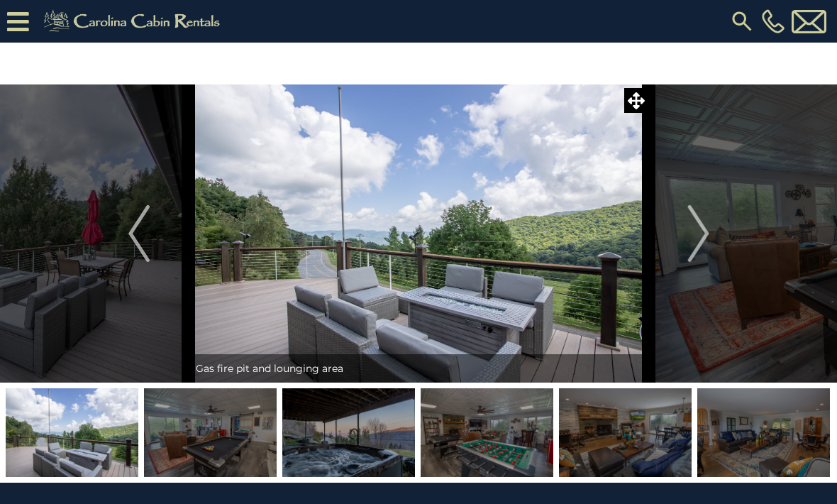
click at [695, 244] on img "Next" at bounding box center [698, 233] width 21 height 57
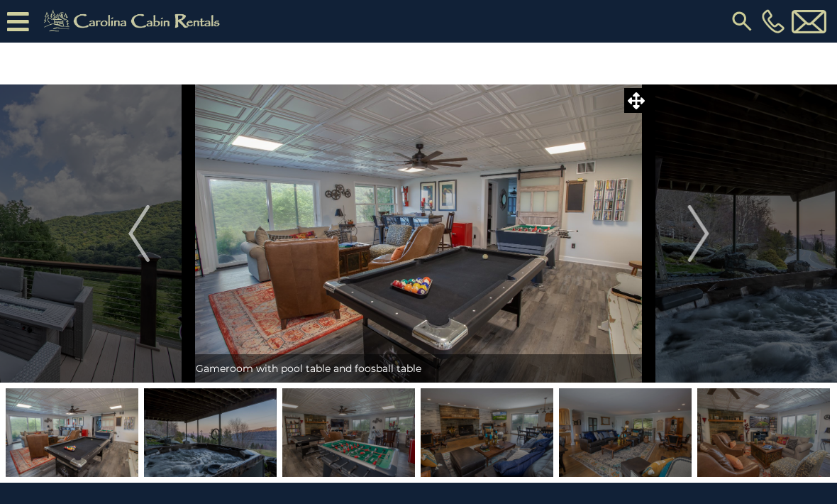
click at [685, 248] on button "Next" at bounding box center [698, 233] width 99 height 298
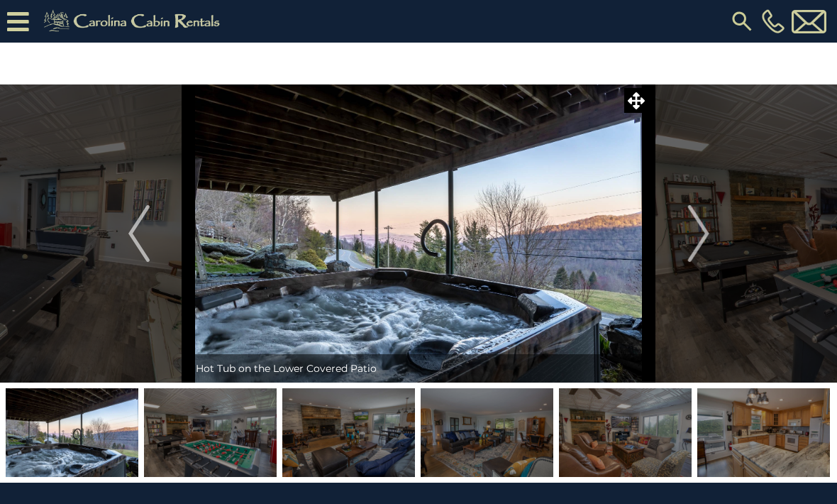
click at [691, 248] on img "Next" at bounding box center [698, 233] width 21 height 57
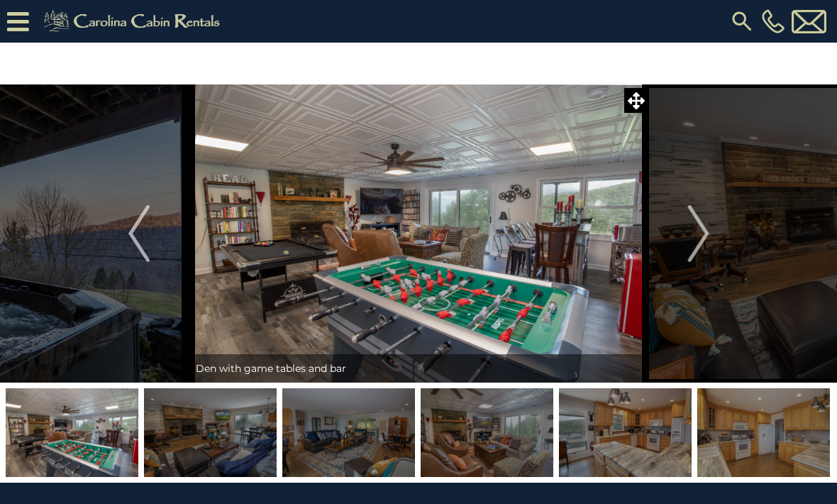
click at [693, 256] on img "Next" at bounding box center [698, 233] width 21 height 57
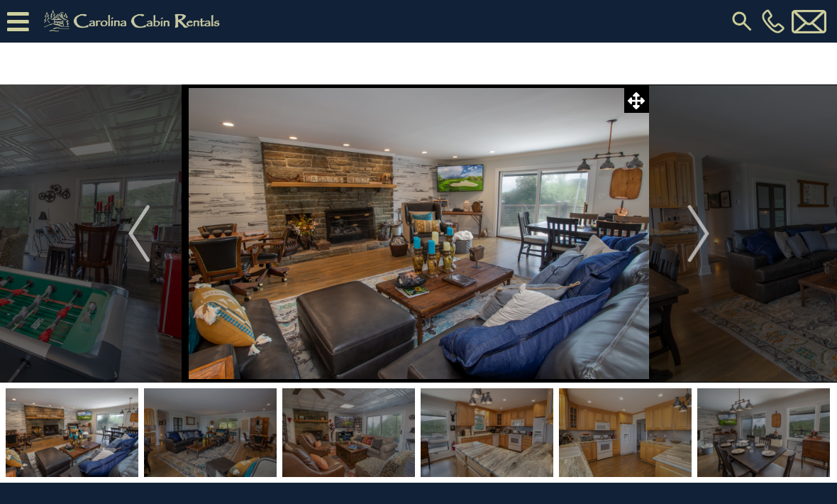
click at [682, 245] on button "Next" at bounding box center [698, 233] width 99 height 298
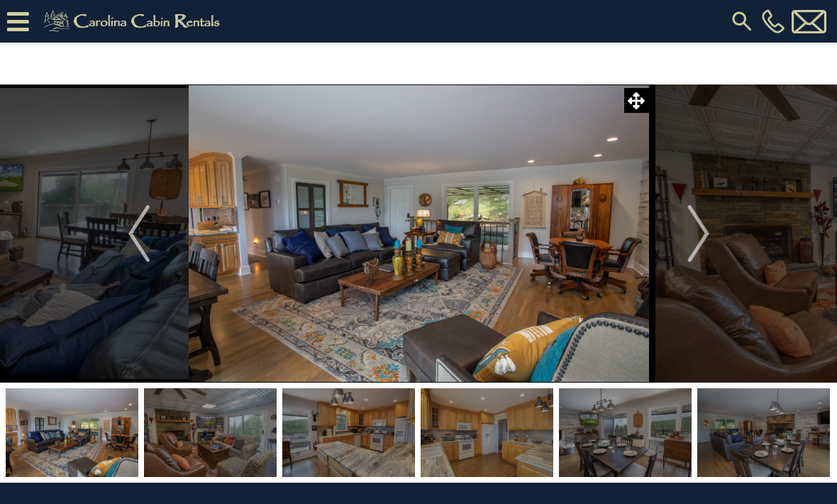
click at [700, 249] on img "Next" at bounding box center [698, 233] width 21 height 57
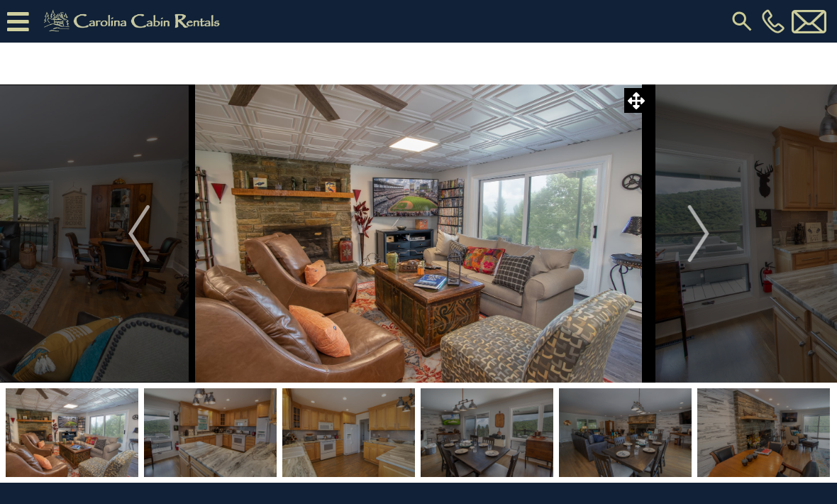
click at [696, 249] on img "Next" at bounding box center [698, 233] width 21 height 57
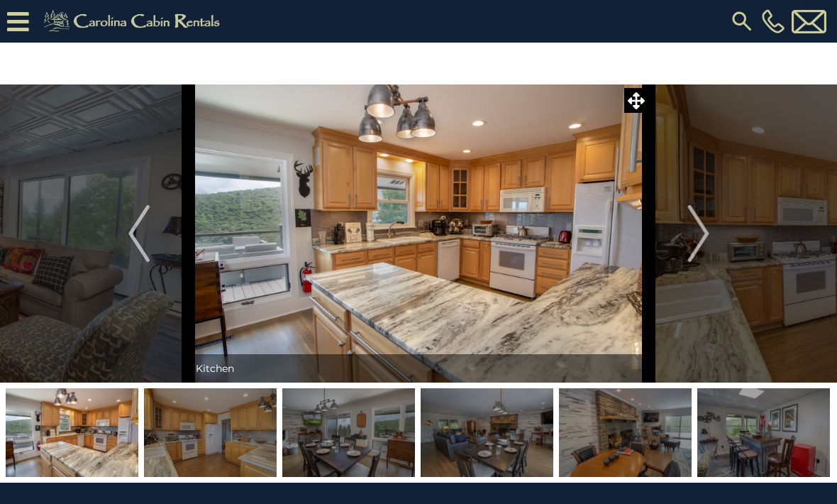
click at [697, 243] on img "Next" at bounding box center [698, 233] width 21 height 57
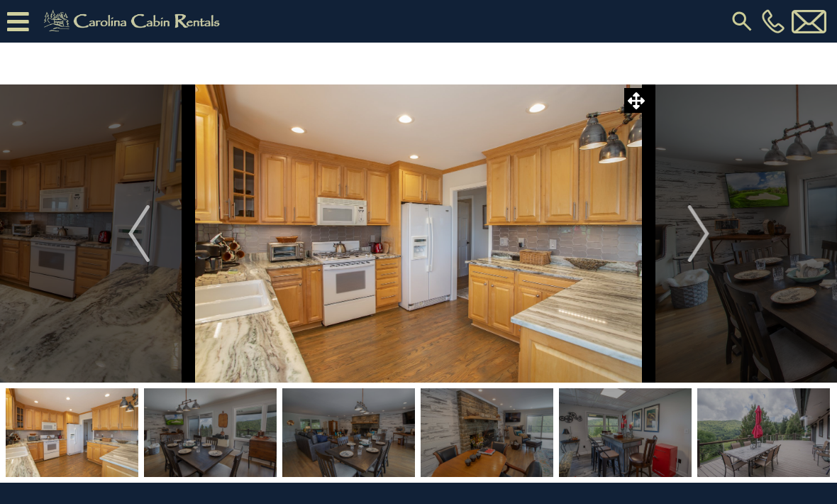
click at [691, 254] on img "Next" at bounding box center [698, 233] width 21 height 57
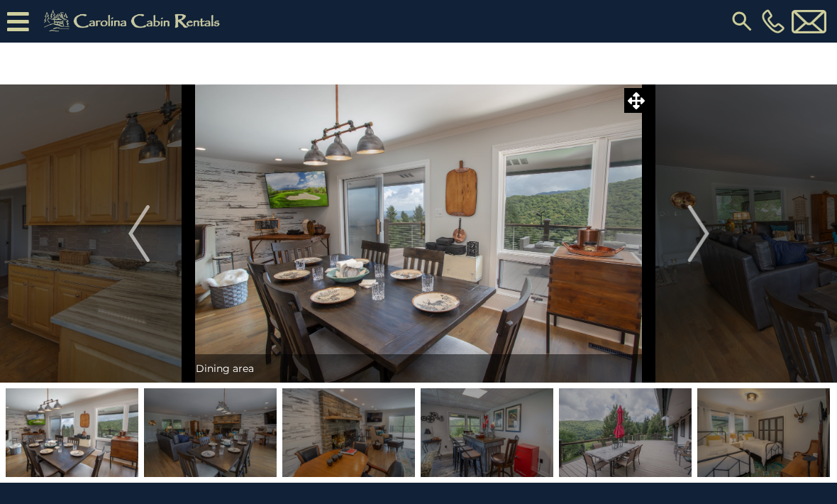
click at [691, 250] on img "Next" at bounding box center [698, 233] width 21 height 57
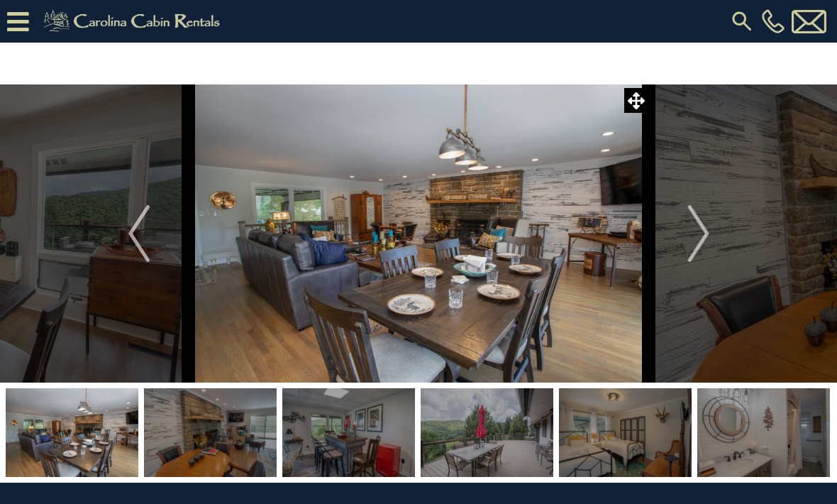
click at [687, 250] on button "Next" at bounding box center [698, 233] width 99 height 298
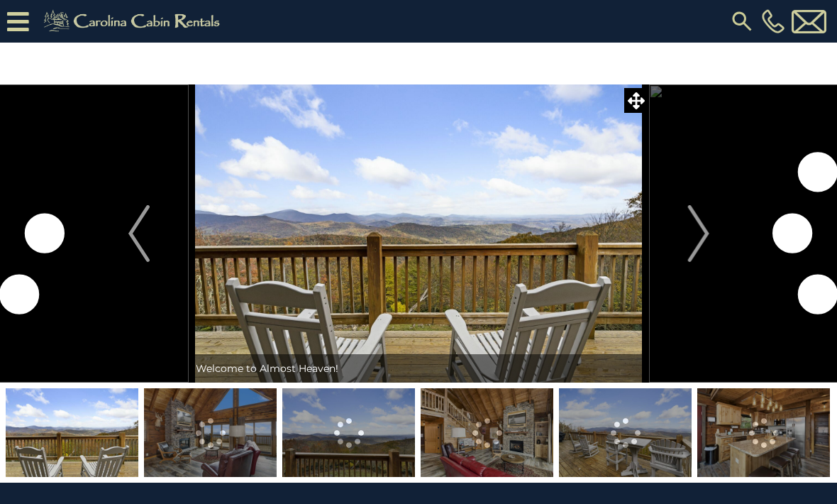
click at [700, 238] on img "Next" at bounding box center [698, 233] width 21 height 57
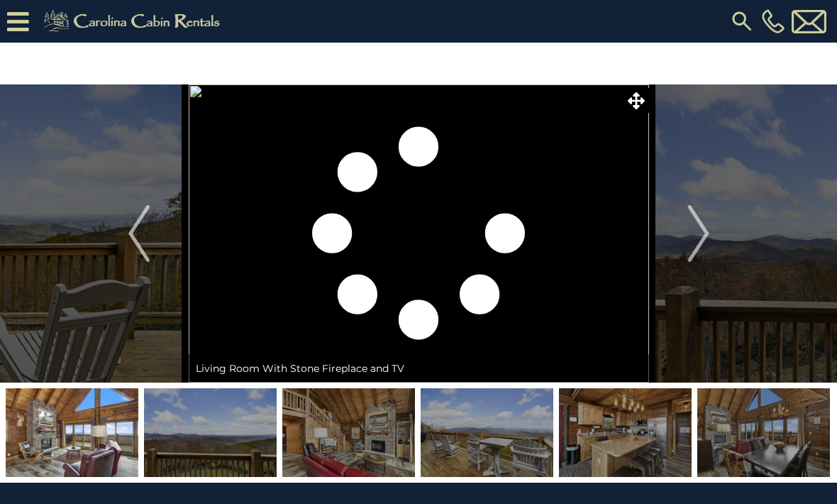
click at [688, 241] on button "Next" at bounding box center [698, 233] width 99 height 298
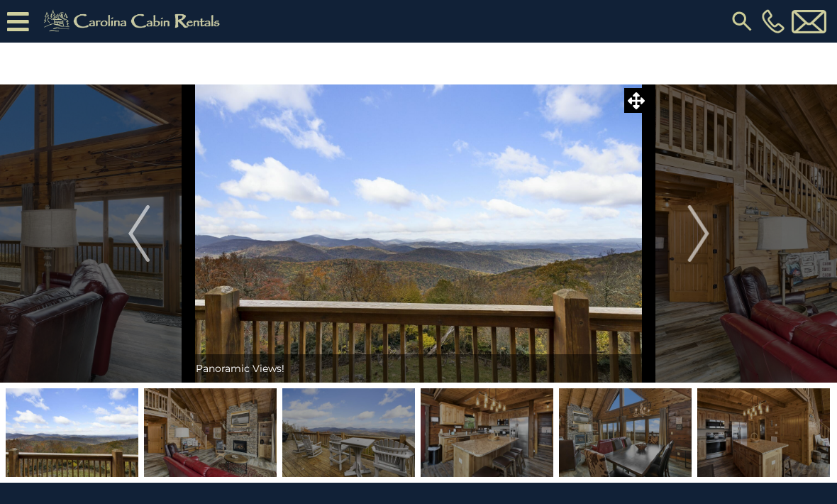
click at [698, 248] on img "Next" at bounding box center [698, 233] width 21 height 57
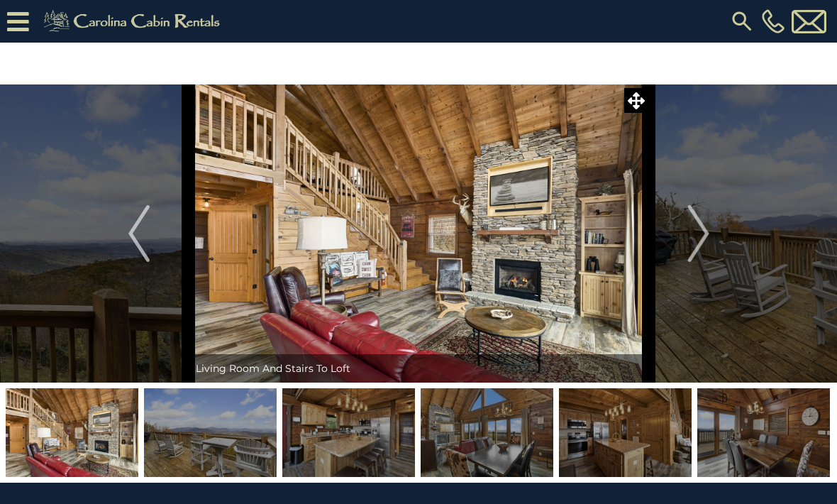
click at [696, 238] on img "Next" at bounding box center [698, 233] width 21 height 57
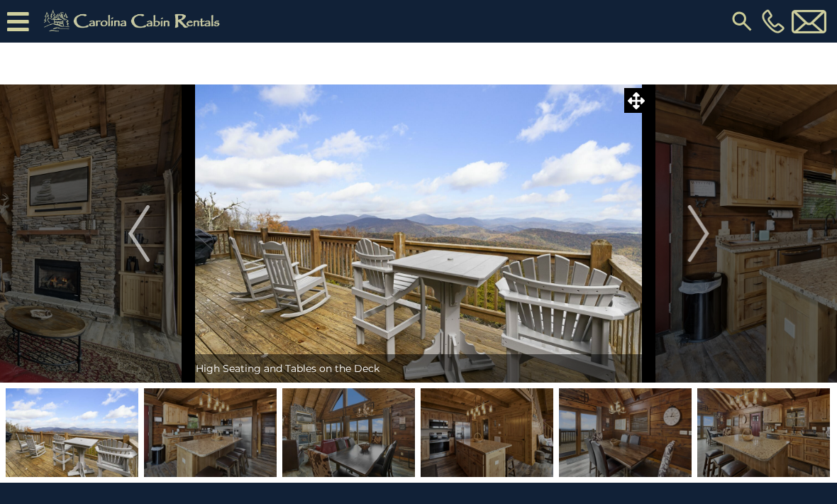
click at [701, 240] on img "Next" at bounding box center [698, 233] width 21 height 57
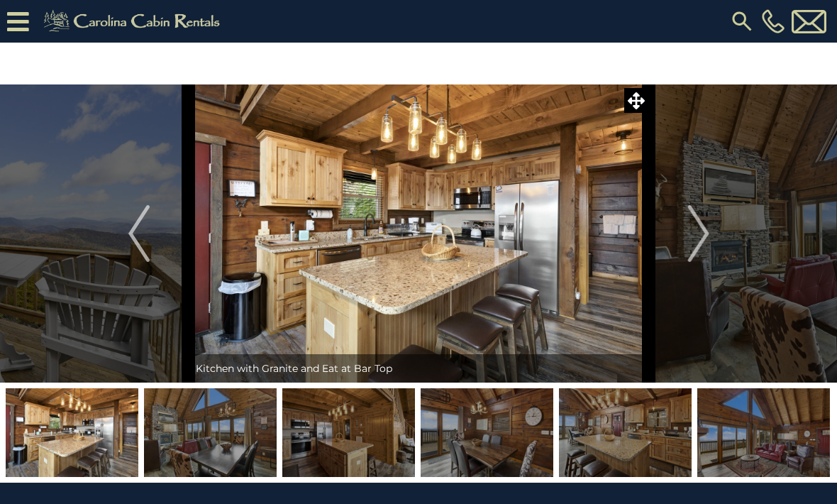
click at [691, 244] on img "Next" at bounding box center [698, 233] width 21 height 57
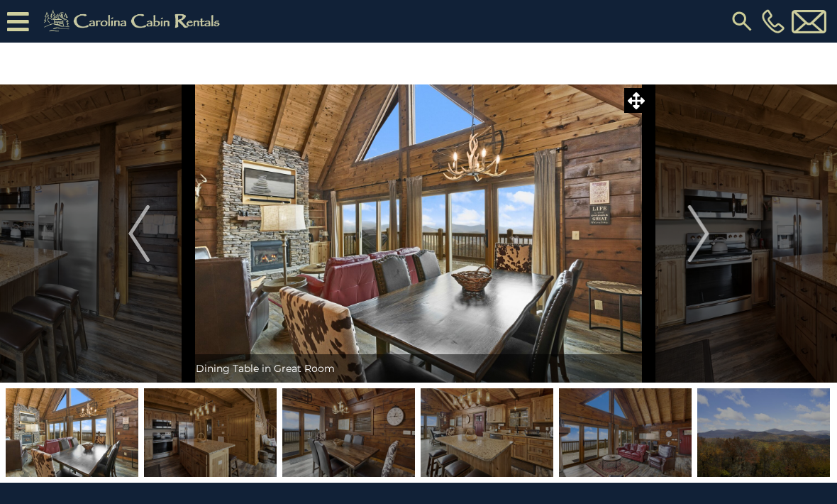
click at [697, 229] on img "Next" at bounding box center [698, 233] width 21 height 57
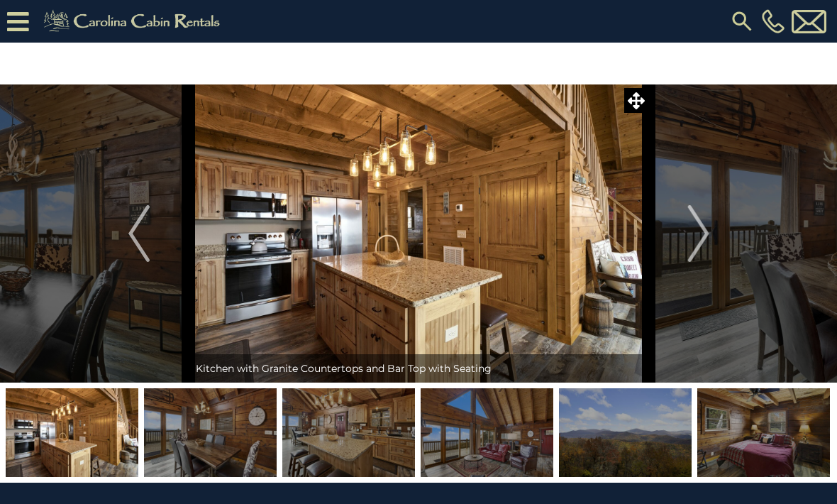
click at [692, 239] on img "Next" at bounding box center [698, 233] width 21 height 57
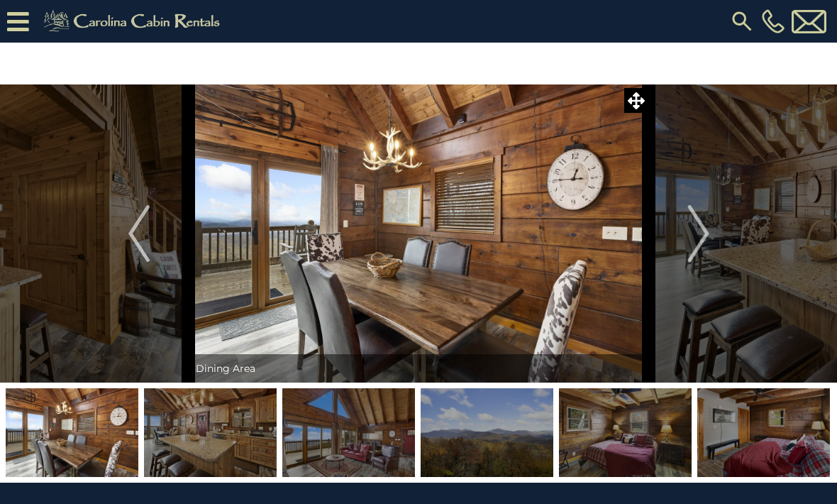
click at [511, 424] on img at bounding box center [487, 432] width 133 height 89
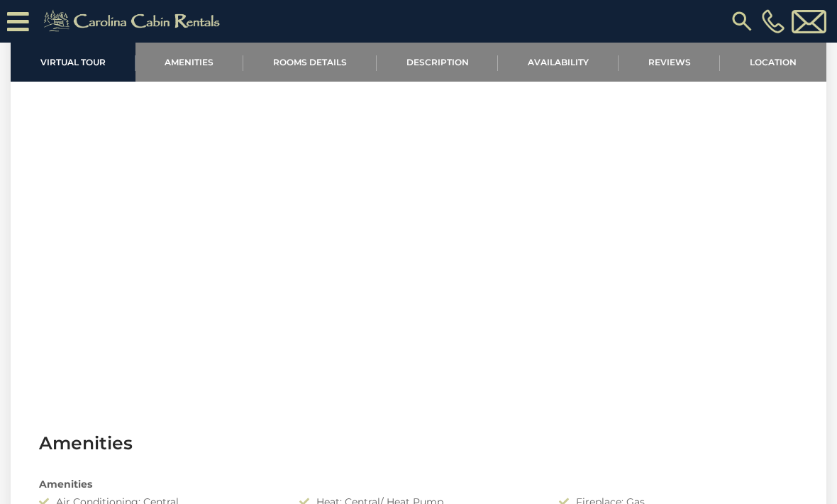
scroll to position [590, 0]
